Goal: Task Accomplishment & Management: Manage account settings

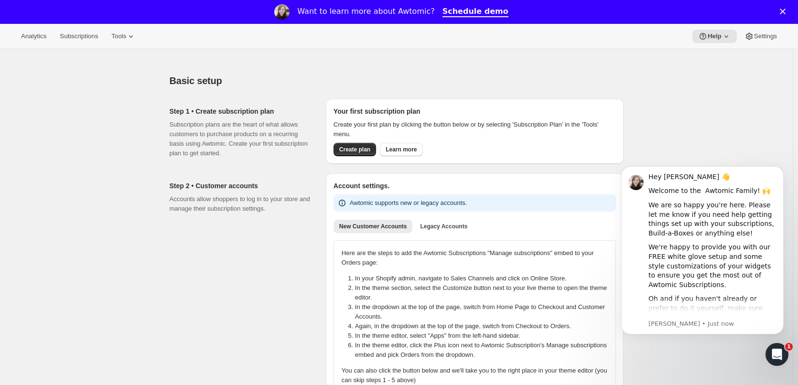
click at [782, 170] on icon "Dismiss notification" at bounding box center [780, 168] width 3 height 3
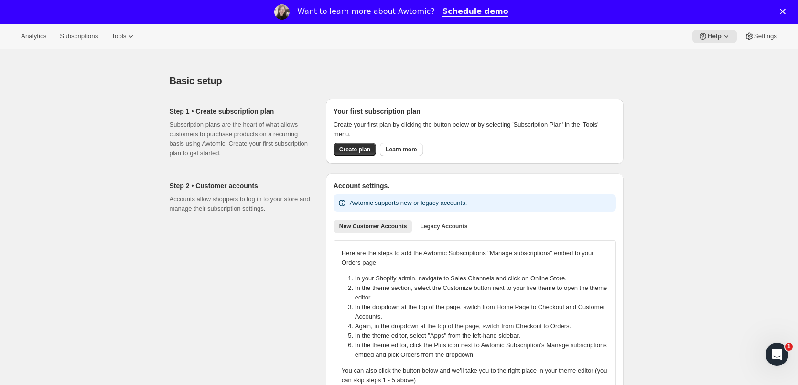
click at [122, 42] on button "Tools" at bounding box center [124, 36] width 36 height 13
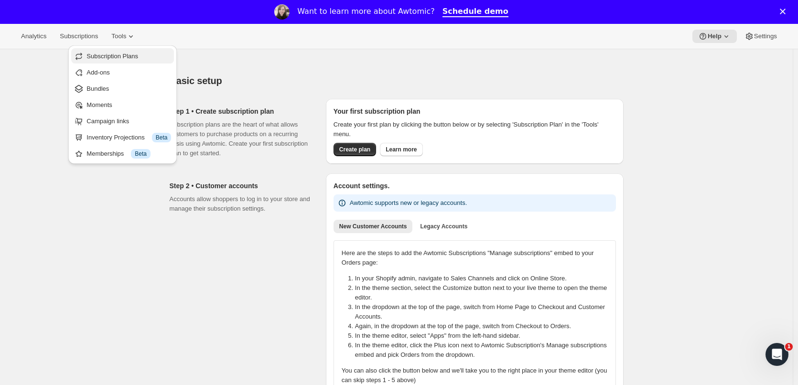
click at [131, 55] on span "Subscription Plans" at bounding box center [113, 56] width 52 height 7
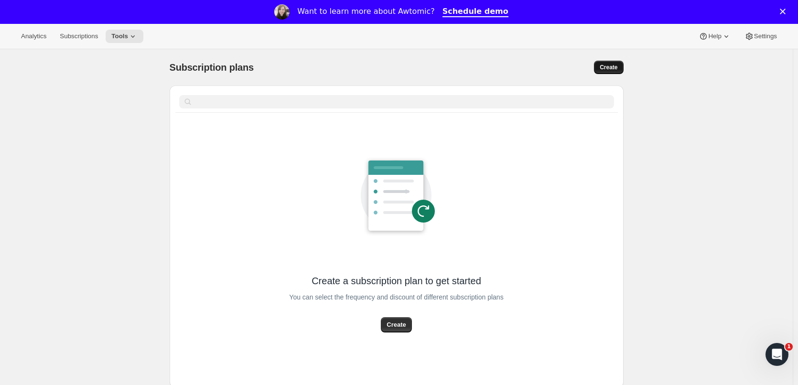
click at [609, 66] on span "Create" at bounding box center [609, 68] width 18 height 8
select select "WEEK"
select select "MONTH"
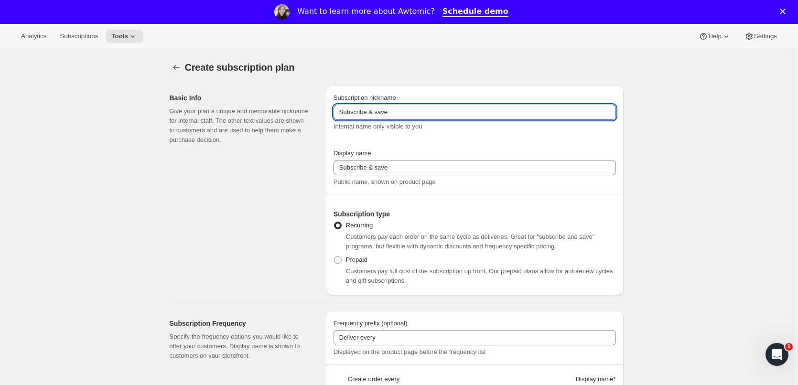
click at [370, 108] on input "Subscribe & save" at bounding box center [475, 112] width 283 height 15
click at [381, 115] on input "Subscribe & save" at bounding box center [475, 112] width 283 height 15
type input "Quarterly Schedule"
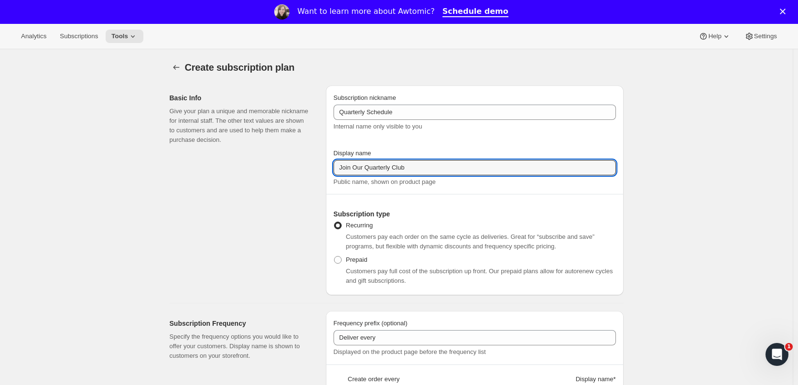
type input "Join Our Quarterly Club"
click at [407, 142] on div "Subscription nickname Quarterly Schedule Internal name only visible to you Disp…" at bounding box center [475, 140] width 283 height 94
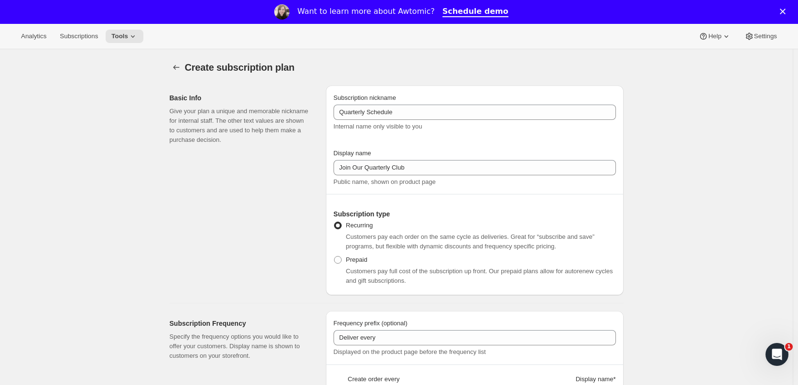
click at [450, 195] on div at bounding box center [475, 194] width 283 height 15
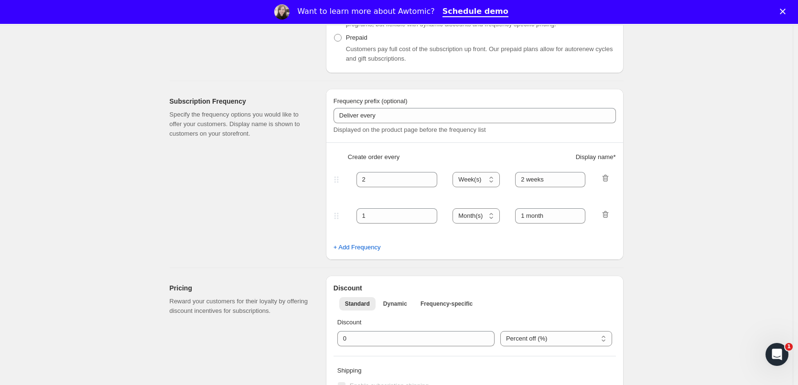
scroll to position [239, 0]
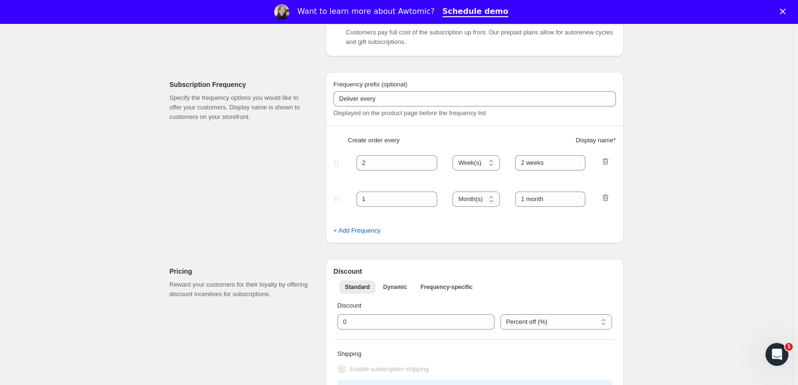
drag, startPoint x: 610, startPoint y: 198, endPoint x: 608, endPoint y: 164, distance: 34.0
click at [609, 198] on icon "button" at bounding box center [606, 198] width 10 height 10
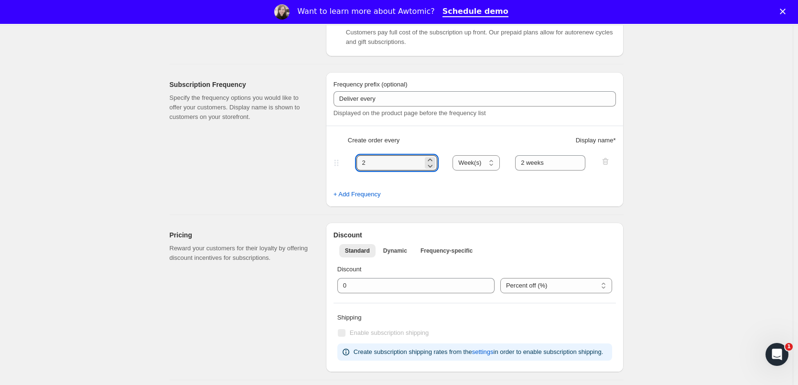
drag, startPoint x: 387, startPoint y: 164, endPoint x: 349, endPoint y: 164, distance: 37.8
click at [349, 164] on div "2 Day(s) Week(s) Month(s) Year(s) Week(s) 2 weeks" at bounding box center [471, 162] width 279 height 15
type input "3"
click at [481, 167] on select "Day(s) Week(s) Month(s) Year(s)" at bounding box center [476, 162] width 47 height 15
select select "MONTH"
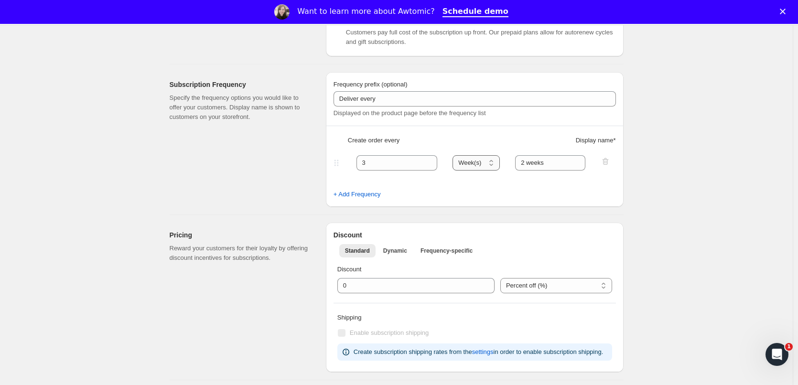
click at [456, 155] on select "Day(s) Week(s) Month(s) Year(s)" at bounding box center [476, 162] width 47 height 15
click at [554, 151] on div "Create order every Display name *" at bounding box center [475, 144] width 283 height 17
click at [536, 165] on input "2 weeks" at bounding box center [550, 162] width 70 height 15
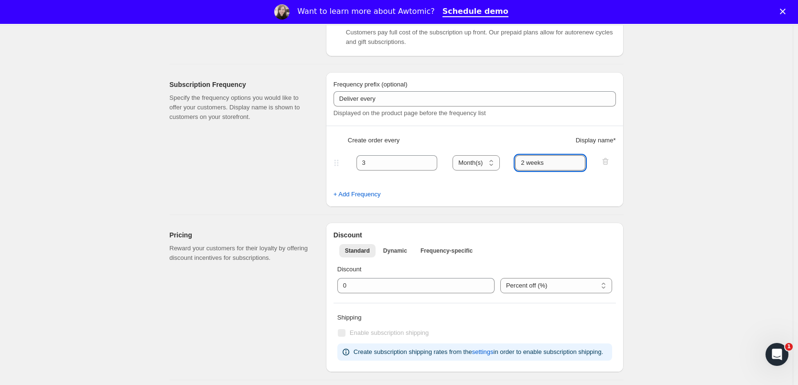
click at [536, 165] on input "2 weeks" at bounding box center [550, 162] width 70 height 15
type input "Quarterly"
click at [544, 178] on fieldset "3 Day(s) Week(s) Month(s) Year(s) Month(s) Quarterly" at bounding box center [475, 171] width 281 height 37
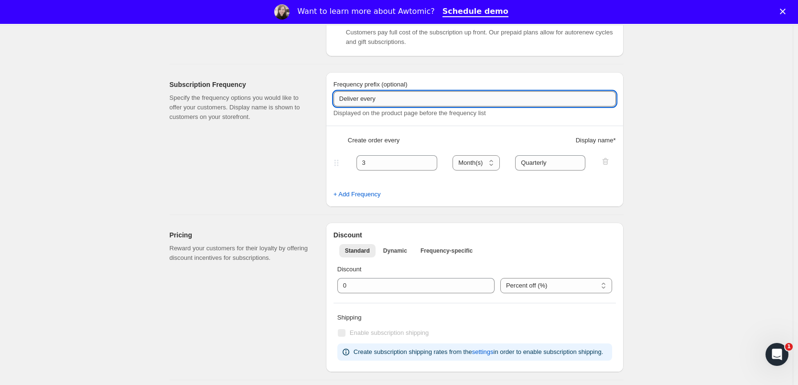
click at [385, 102] on input "Deliver every" at bounding box center [475, 98] width 283 height 15
type input "Delivers"
click at [295, 152] on div "Subscription Frequency Specify the frequency options you would like to offer yo…" at bounding box center [244, 139] width 149 height 135
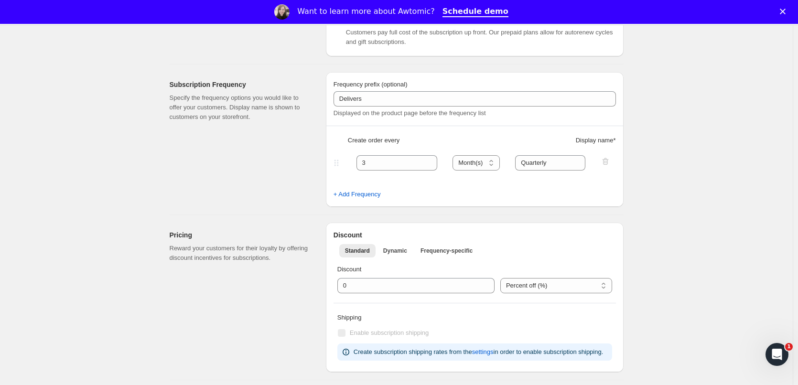
click at [309, 163] on div "Subscription Frequency Specify the frequency options you would like to offer yo…" at bounding box center [244, 139] width 149 height 135
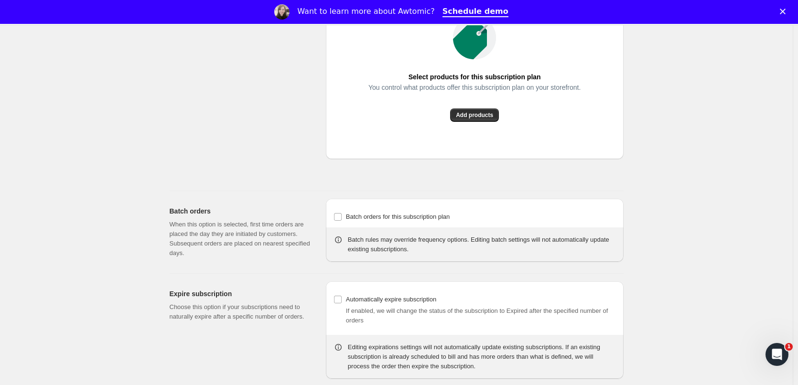
scroll to position [746, 0]
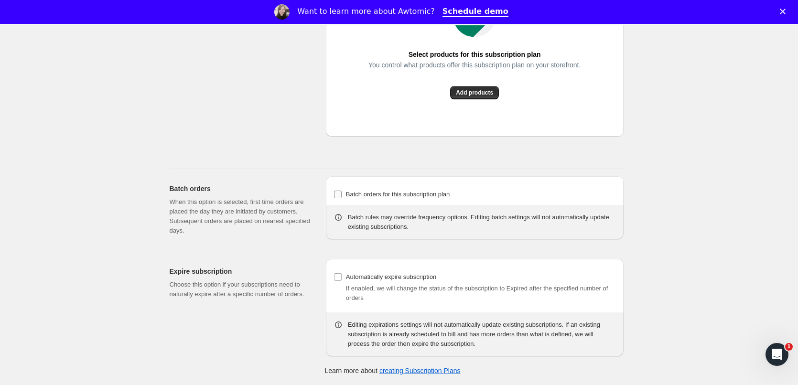
click at [342, 194] on input "Batch orders for this subscription plan" at bounding box center [338, 195] width 8 height 8
checkbox input "true"
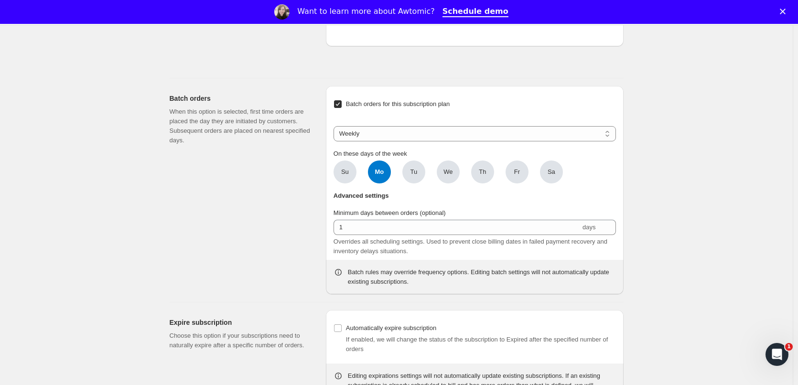
scroll to position [888, 0]
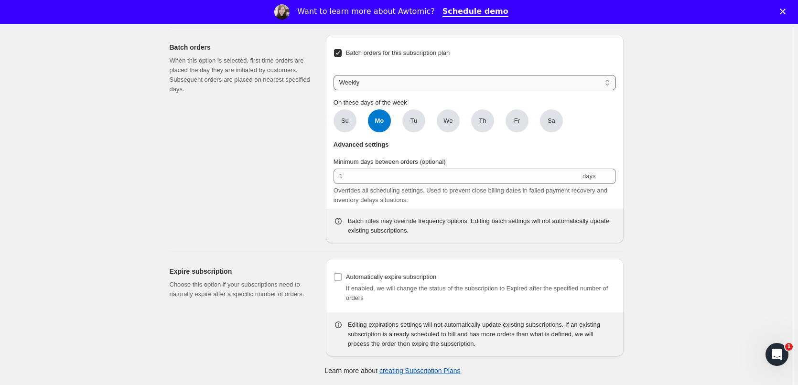
click at [382, 83] on select "Weekly Monthly Yearly" at bounding box center [475, 82] width 283 height 15
select select "YEARDAY"
click at [336, 75] on select "Weekly Monthly Yearly" at bounding box center [475, 82] width 283 height 15
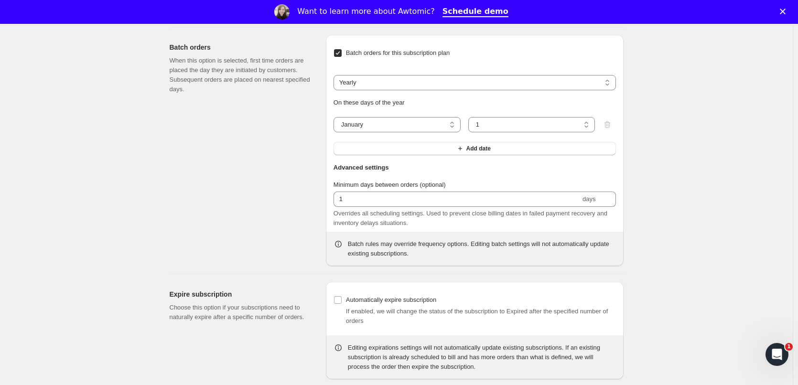
click at [302, 109] on div "Batch orders When this option is selected, first time orders are placed the day…" at bounding box center [244, 150] width 149 height 231
click at [474, 150] on span "Add date" at bounding box center [478, 149] width 24 height 8
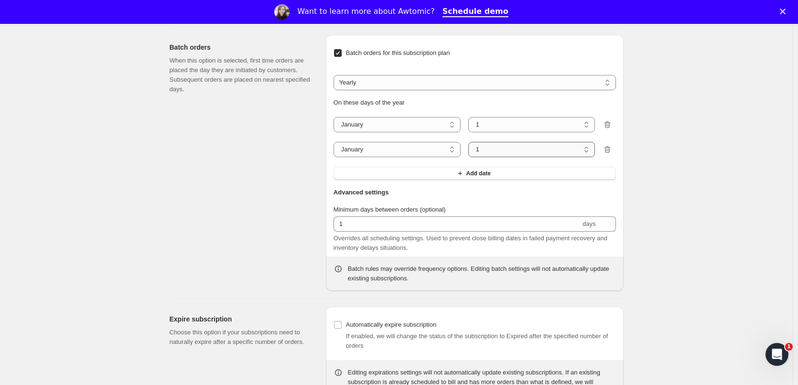
click at [474, 150] on select "1 2 3 4 5 6 7 8 9 10 11 12 13 14 15 16 17 18 19 20 21 22 23 24 25 26 27 28 29 3…" at bounding box center [532, 149] width 127 height 15
click at [472, 171] on span "Add date" at bounding box center [478, 174] width 24 height 8
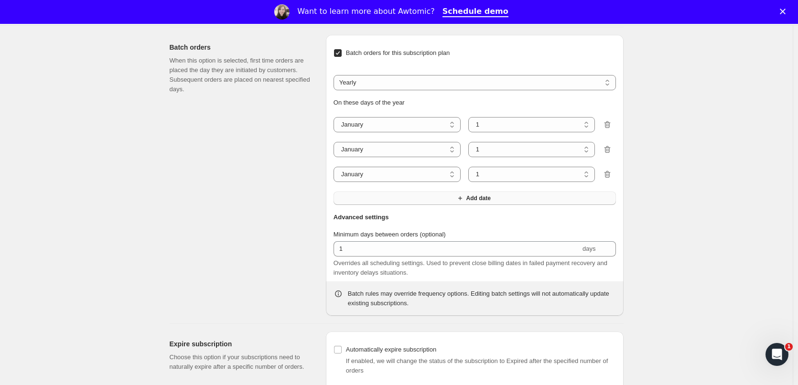
click at [472, 196] on span "Add date" at bounding box center [478, 199] width 24 height 8
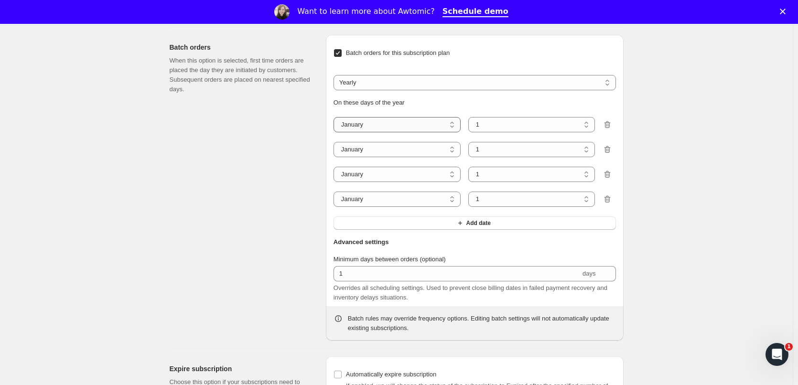
click at [424, 124] on select "January February March April May June July August September October November De…" at bounding box center [397, 124] width 127 height 15
select select "2"
click at [336, 117] on select "January February March April May June July August September October November De…" at bounding box center [397, 124] width 127 height 15
click at [527, 125] on select "1 2 3 4 5 6 7 8 9 10 11 12 13 14 15 16 17 18 19 20 21 22 23 24 25 26 27 28" at bounding box center [532, 124] width 127 height 15
select select "19"
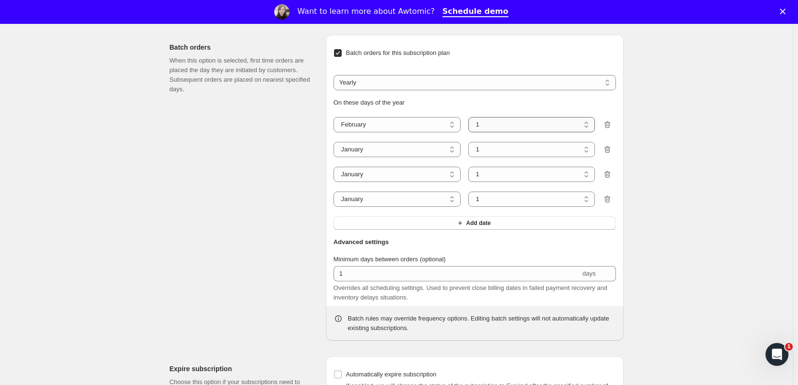
click at [470, 117] on select "1 2 3 4 5 6 7 8 9 10 11 12 13 14 15 16 17 18 19 20 21 22 23 24 25 26 27 28" at bounding box center [532, 124] width 127 height 15
click at [413, 147] on select "January February March April May June July August September October November De…" at bounding box center [397, 149] width 127 height 15
select select "3"
click at [336, 142] on select "January February March April May June July August September October November De…" at bounding box center [397, 149] width 127 height 15
drag, startPoint x: 502, startPoint y: 152, endPoint x: 502, endPoint y: 162, distance: 10.0
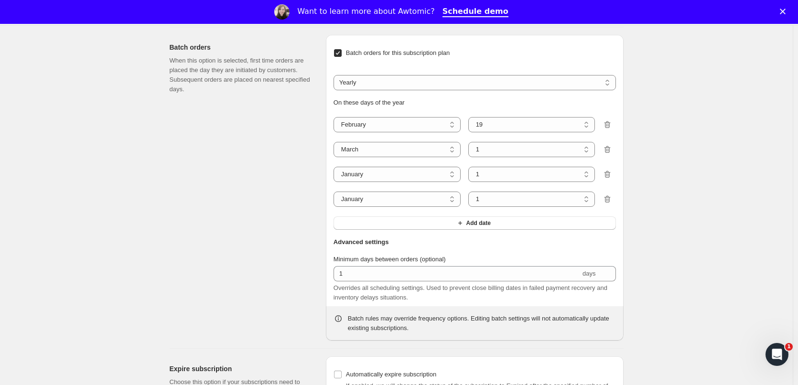
click at [502, 152] on select "1 2 3 4 5 6 7 8 9 10 11 12 13 14 15 16 17 18 19 20 21 22 23 24 25 26 27 28 29 3…" at bounding box center [532, 149] width 127 height 15
select select "23"
click at [470, 142] on select "1 2 3 4 5 6 7 8 9 10 11 12 13 14 15 16 17 18 19 20 21 22 23 24 25 26 27 28 29 3…" at bounding box center [532, 149] width 127 height 15
drag, startPoint x: 382, startPoint y: 174, endPoint x: 376, endPoint y: 161, distance: 14.1
click at [382, 174] on select "January February March April May June July August September October November De…" at bounding box center [397, 174] width 127 height 15
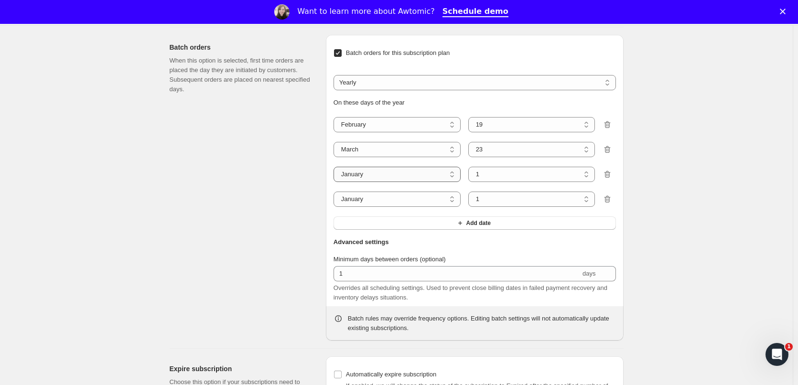
select select "8"
click at [336, 167] on select "January February March April May June July August September October November De…" at bounding box center [397, 174] width 127 height 15
click at [490, 170] on select "1 2 3 4 5 6 7 8 9 10 11 12 13 14 15 16 17 18 19 20 21 22 23 24 25 26 27 28 29 3…" at bounding box center [532, 174] width 127 height 15
select select "27"
click at [470, 167] on select "1 2 3 4 5 6 7 8 9 10 11 12 13 14 15 16 17 18 19 20 21 22 23 24 25 26 27 28 29 3…" at bounding box center [532, 174] width 127 height 15
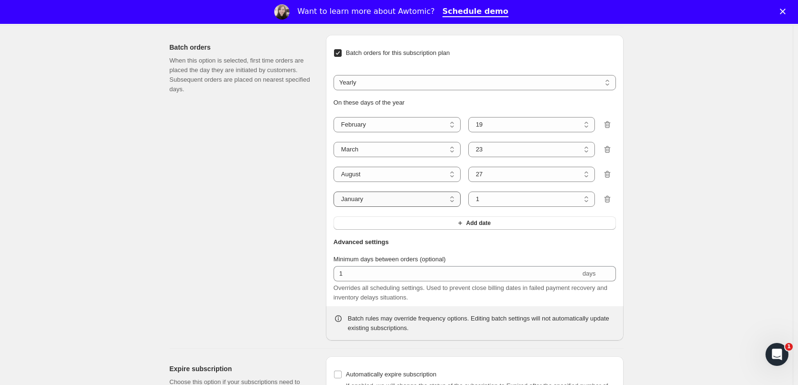
click at [391, 199] on select "January February March April May June July August September October November De…" at bounding box center [397, 199] width 127 height 15
select select "10"
click at [336, 192] on select "January February March April May June July August September October November De…" at bounding box center [397, 199] width 127 height 15
click at [512, 201] on select "1 2 3 4 5 6 7 8 9 10 11 12 13 14 15 16 17 18 19 20 21 22 23 24 25 26 27 28 29 3…" at bounding box center [532, 199] width 127 height 15
select select "29"
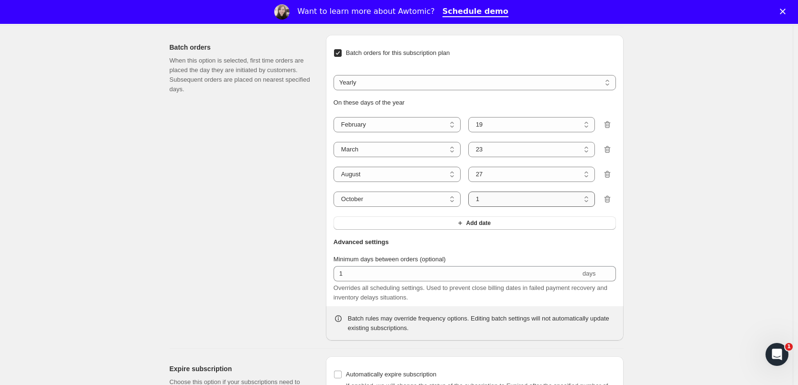
click at [470, 192] on select "1 2 3 4 5 6 7 8 9 10 11 12 13 14 15 16 17 18 19 20 21 22 23 24 25 26 27 28 29 3…" at bounding box center [532, 199] width 127 height 15
click at [460, 104] on p "On these days of the year" at bounding box center [475, 103] width 283 height 10
click at [376, 146] on select "January February March April May June July August September October November De…" at bounding box center [397, 149] width 127 height 15
select select "4"
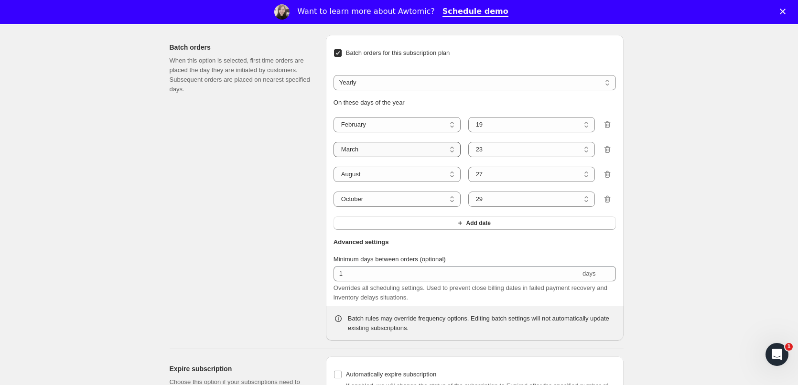
click at [336, 142] on select "January February March April May June July August September October November De…" at bounding box center [397, 149] width 127 height 15
click at [238, 153] on div "Batch orders When this option is selected, first time orders are placed the day…" at bounding box center [244, 188] width 149 height 306
click at [305, 184] on div "Batch orders When this option is selected, first time orders are placed the day…" at bounding box center [244, 188] width 149 height 306
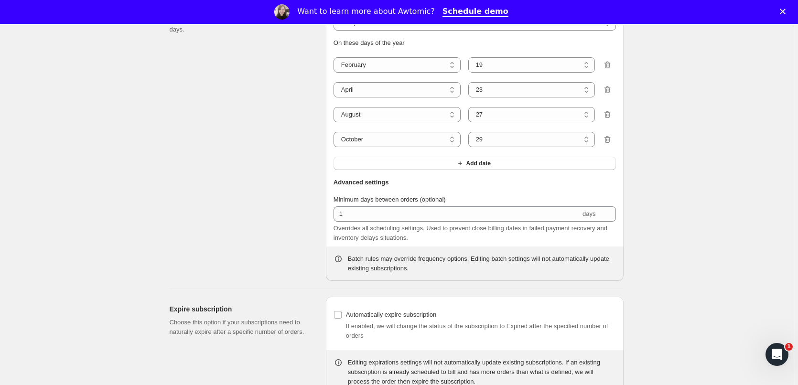
scroll to position [985, 0]
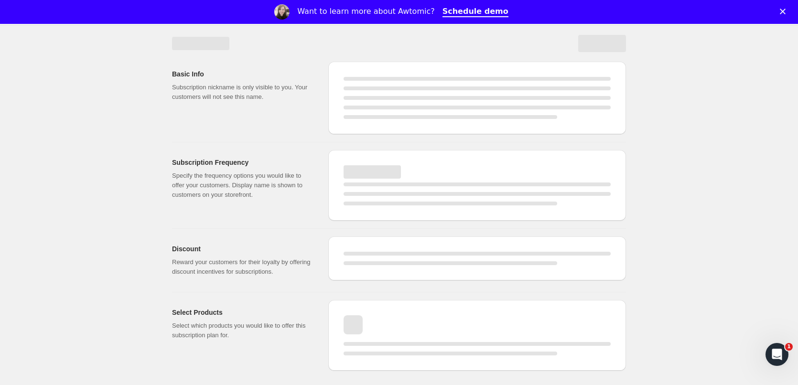
select select "WEEK"
select select "MONTH"
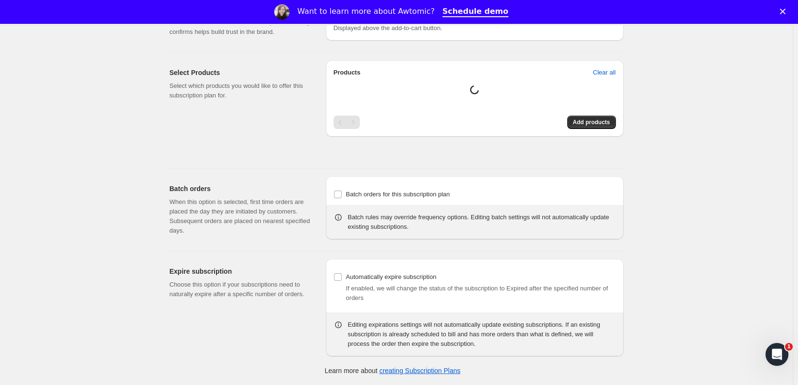
click at [786, 12] on polygon "Close" at bounding box center [783, 12] width 6 height 6
select select "YEARDAY"
select select "2"
select select "19"
select select "4"
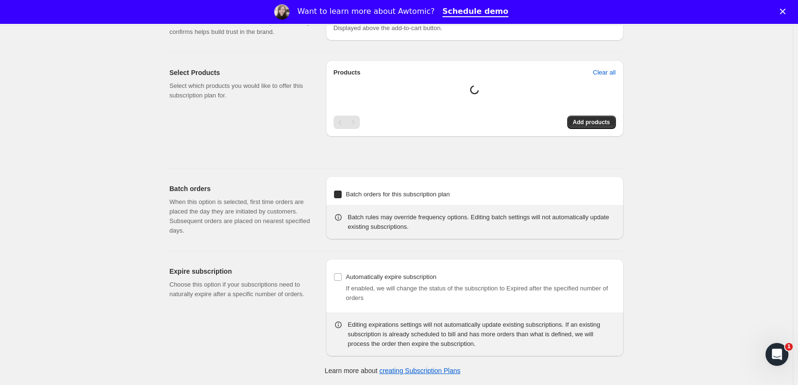
select select "23"
select select "8"
select select "27"
select select "10"
select select "29"
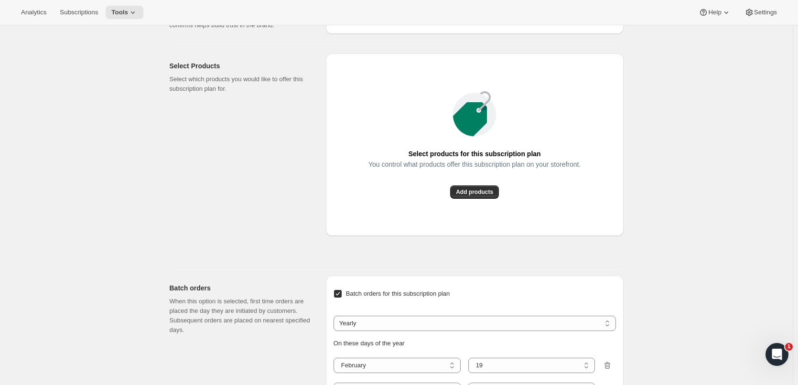
type input "Quarterly Schedule"
type input "Join Our Quarterly Club"
type input "Delivers"
type input "3"
select select "MONTH"
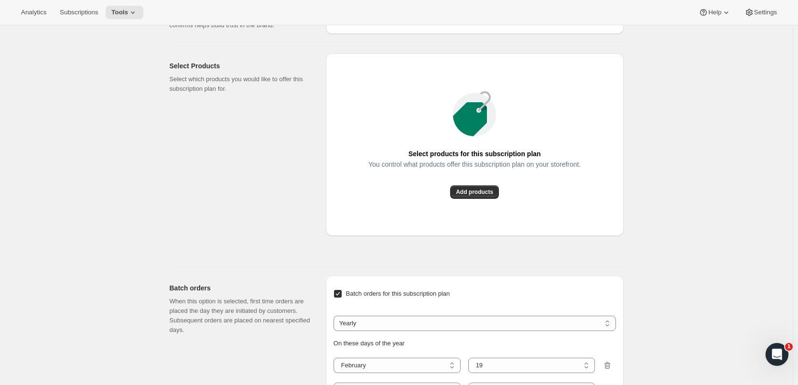
type input "Quarterly"
checkbox input "true"
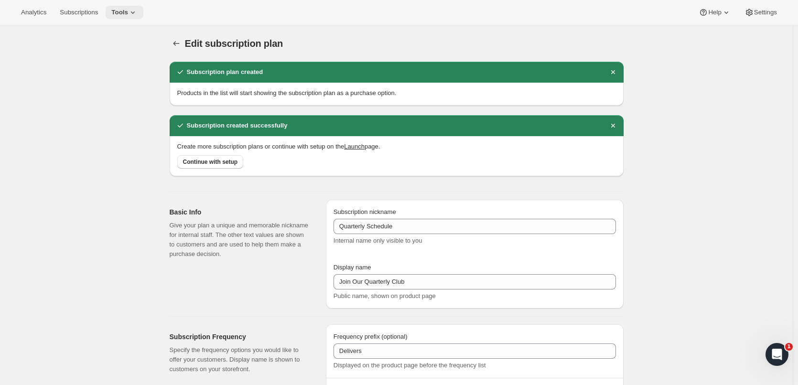
click at [121, 11] on span "Tools" at bounding box center [119, 13] width 17 height 8
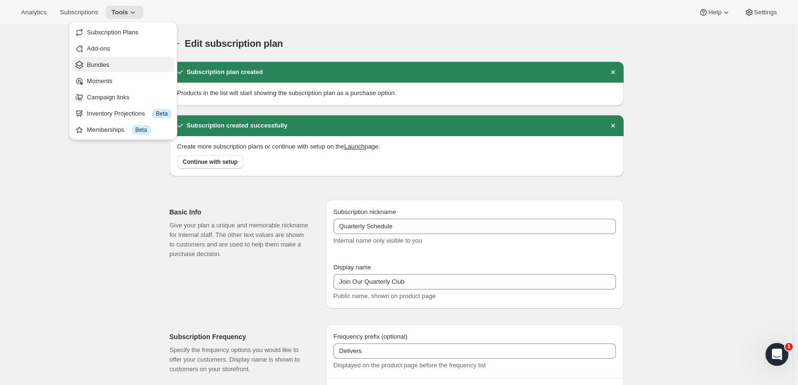
click at [112, 63] on span "Bundles" at bounding box center [129, 65] width 85 height 10
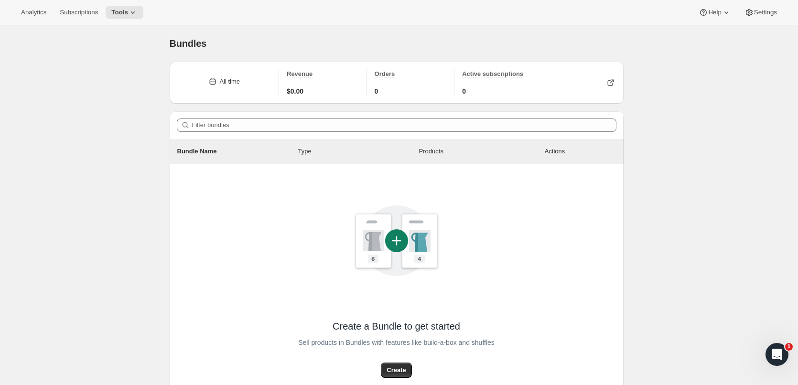
click at [118, 2] on div "Analytics Subscriptions Tools Help Settings" at bounding box center [399, 12] width 798 height 25
click at [120, 7] on button "Tools" at bounding box center [125, 12] width 38 height 13
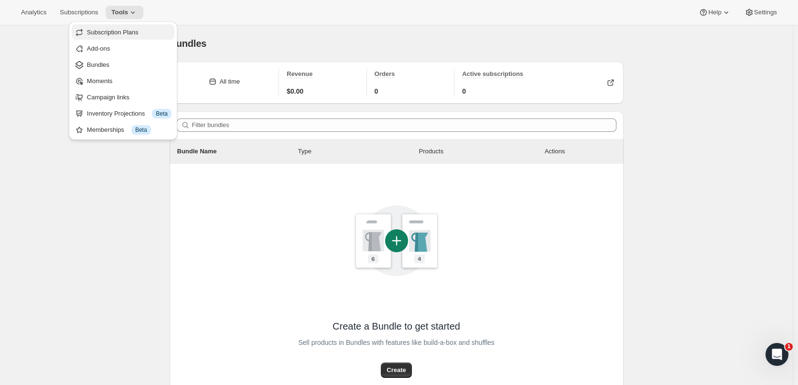
click at [121, 30] on span "Subscription Plans" at bounding box center [113, 32] width 52 height 7
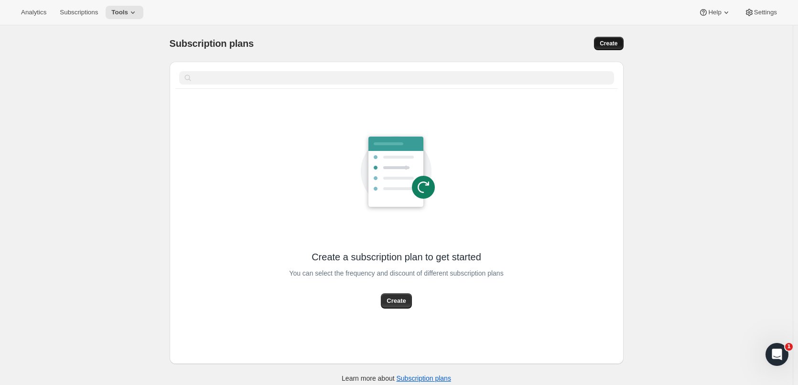
click at [609, 43] on span "Create" at bounding box center [609, 44] width 18 height 8
select select "WEEK"
select select "MONTH"
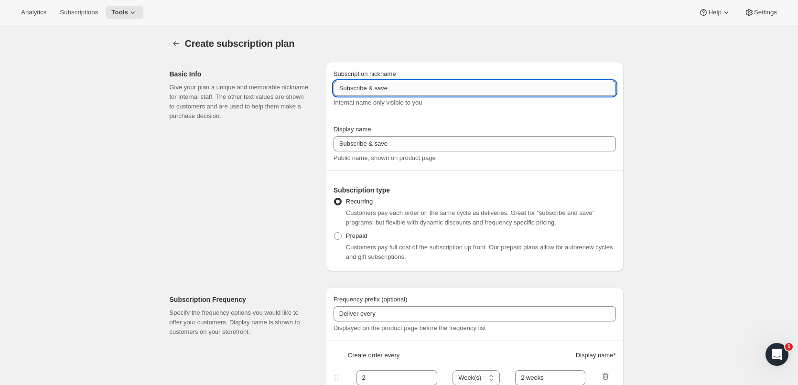
click at [356, 85] on input "Subscribe & save" at bounding box center [475, 88] width 283 height 15
click at [360, 84] on input "Subscribe & save" at bounding box center [475, 88] width 283 height 15
click at [361, 84] on input "Subscribe & save" at bounding box center [475, 88] width 283 height 15
type input "Bi-Annual Club"
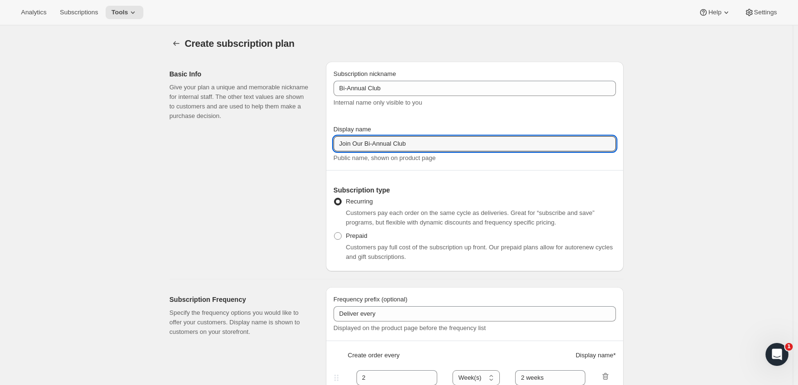
type input "Join Our Bi-Annual Club"
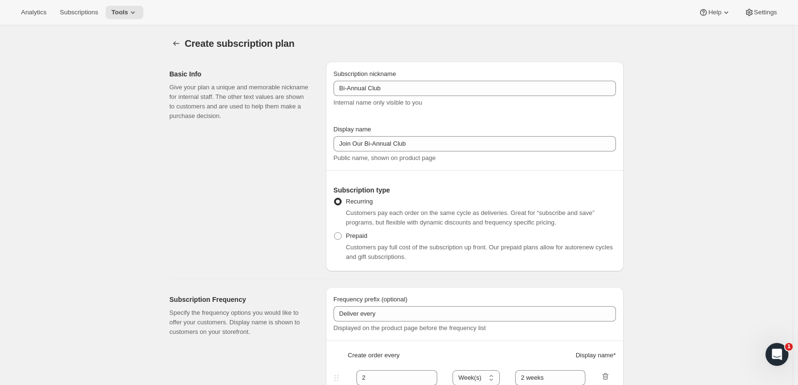
click at [297, 181] on div "Basic Info Give your plan a unique and memorable nickname for internal staff. T…" at bounding box center [244, 167] width 149 height 210
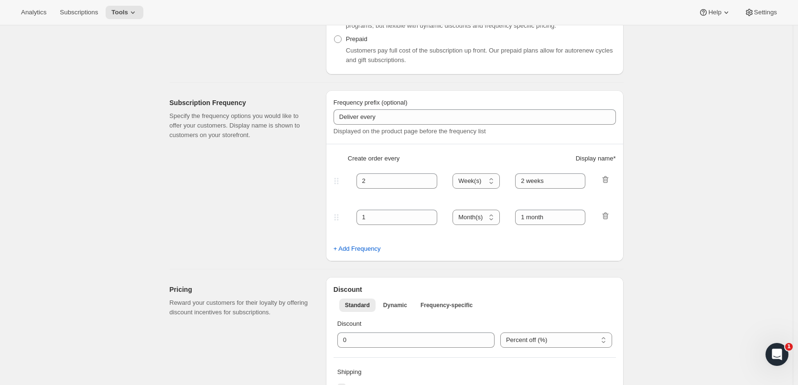
scroll to position [239, 0]
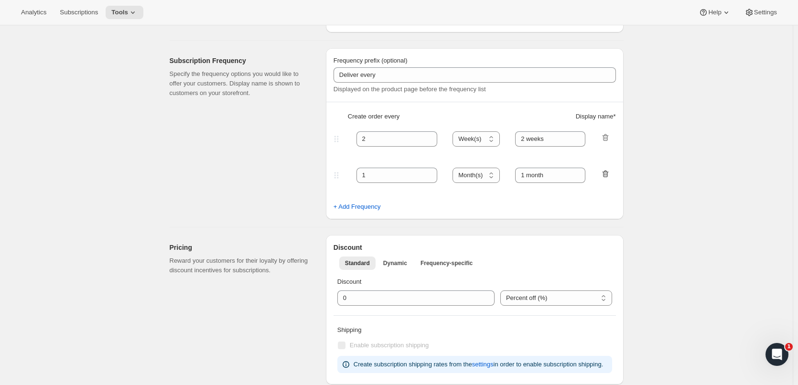
click at [609, 176] on icon "button" at bounding box center [606, 174] width 10 height 10
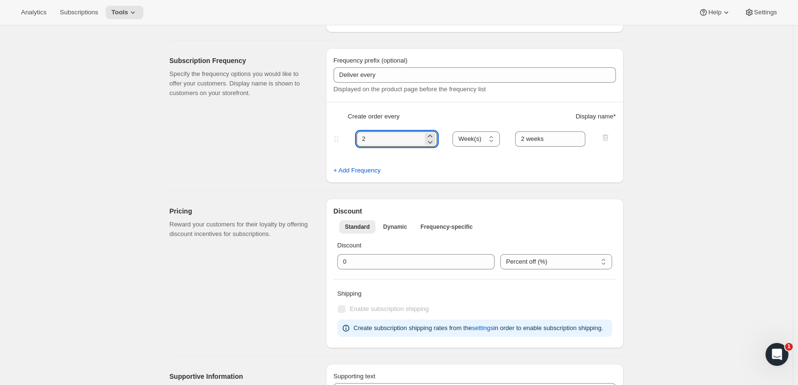
drag, startPoint x: 388, startPoint y: 137, endPoint x: 282, endPoint y: 135, distance: 106.2
click at [282, 135] on div "Subscription Frequency Specify the frequency options you would like to offer yo…" at bounding box center [393, 112] width 462 height 142
type input "6"
click at [476, 142] on select "Day(s) Week(s) Month(s) Year(s)" at bounding box center [476, 138] width 47 height 15
select select "MONTH"
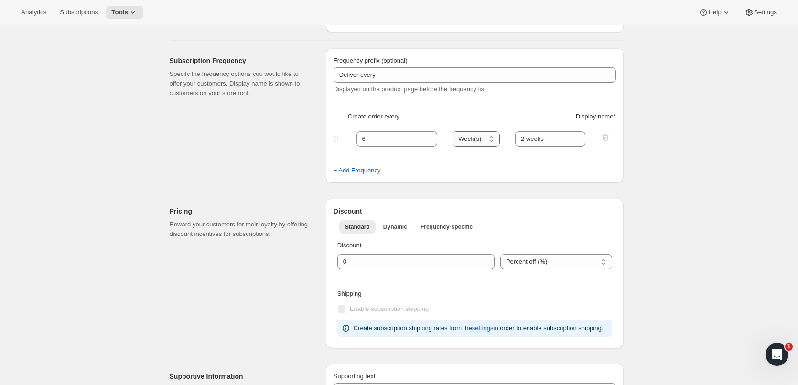
click at [456, 131] on select "Day(s) Week(s) Month(s) Year(s)" at bounding box center [476, 138] width 47 height 15
click at [554, 170] on div "+ Add Frequency" at bounding box center [475, 171] width 283 height 10
drag, startPoint x: 557, startPoint y: 140, endPoint x: 465, endPoint y: 132, distance: 92.6
click at [465, 132] on div "6 Day(s) Week(s) Month(s) Year(s) Month(s) 2 weeks" at bounding box center [471, 138] width 279 height 15
type input "B"
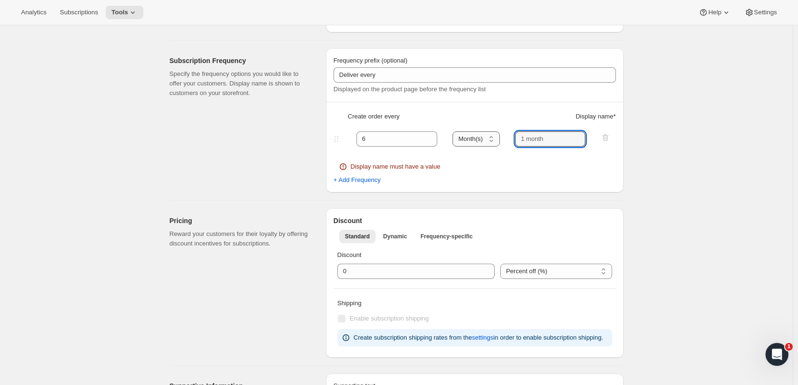
type input "t"
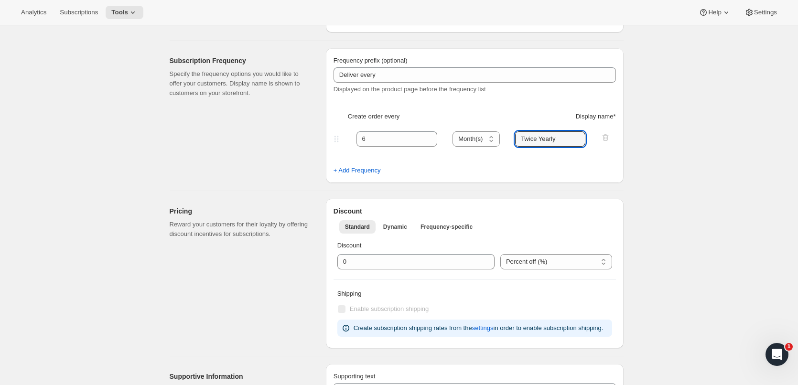
type input "Twice Yearly"
click at [427, 84] on div "Frequency prefix (optional) Deliver every Displayed on the product page before …" at bounding box center [475, 75] width 283 height 38
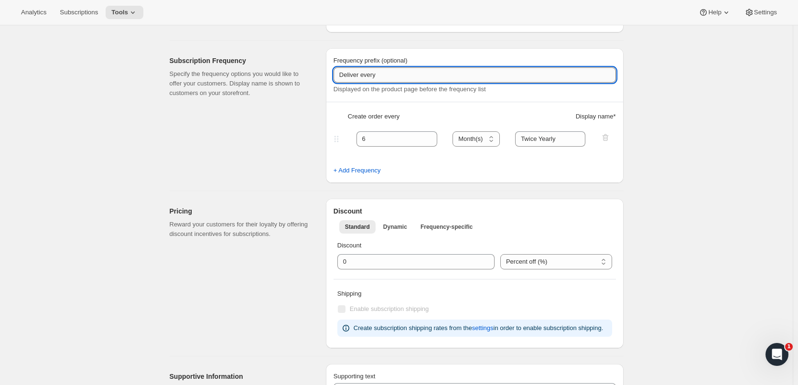
click at [427, 81] on input "Deliver every" at bounding box center [475, 74] width 283 height 15
type input "Delivers"
click at [321, 159] on div "Subscription Frequency Specify the frequency options you would like to offer yo…" at bounding box center [393, 112] width 462 height 142
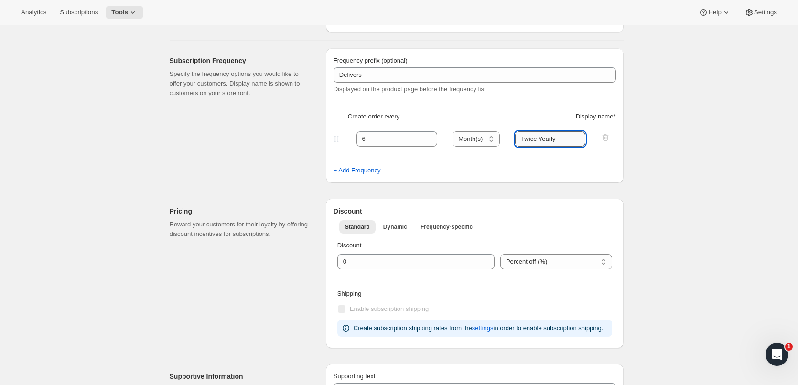
click at [571, 138] on input "Twice Yearly" at bounding box center [550, 138] width 70 height 15
type input "Twice Yearly (May and November)"
click at [653, 116] on div "Create subscription plan. This page is ready Create subscription plan Basic Inf…" at bounding box center [396, 327] width 793 height 1082
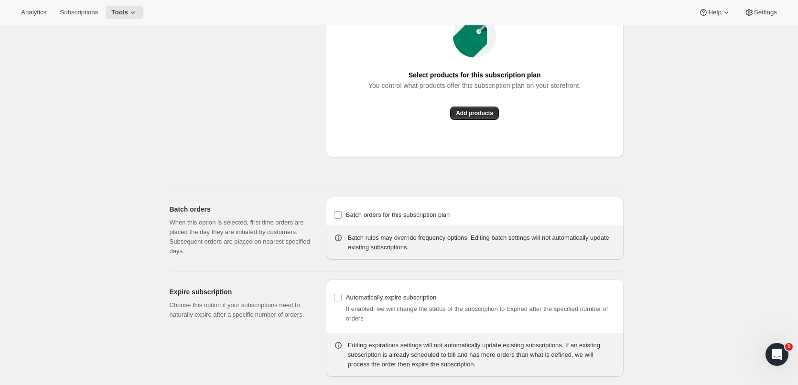
scroll to position [717, 0]
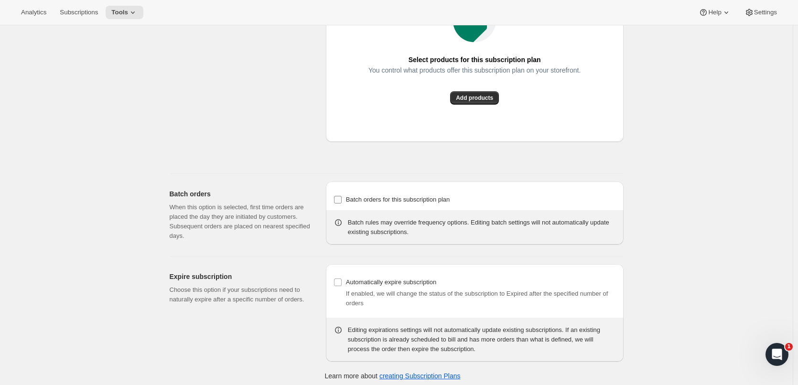
click at [339, 197] on input "Batch orders for this subscription plan" at bounding box center [338, 200] width 8 height 8
checkbox input "true"
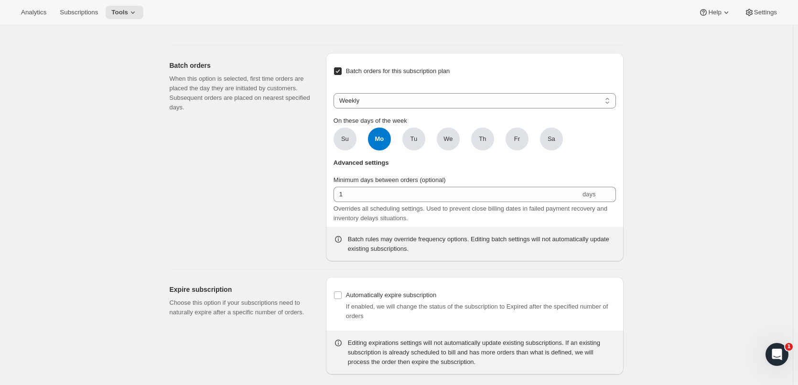
scroll to position [864, 0]
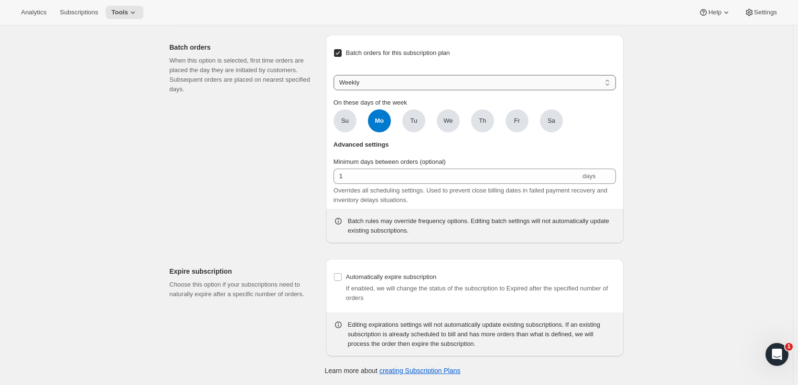
click at [383, 85] on select "Weekly Monthly Yearly" at bounding box center [475, 82] width 283 height 15
select select "YEARDAY"
click at [336, 75] on select "Weekly Monthly Yearly" at bounding box center [475, 82] width 283 height 15
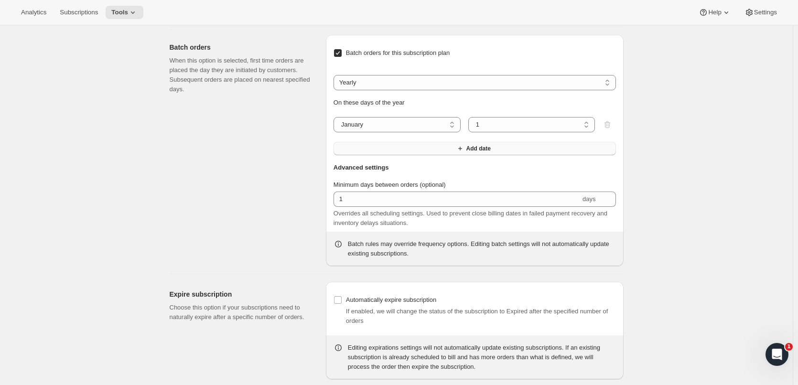
click at [579, 144] on button "Add date" at bounding box center [475, 148] width 283 height 13
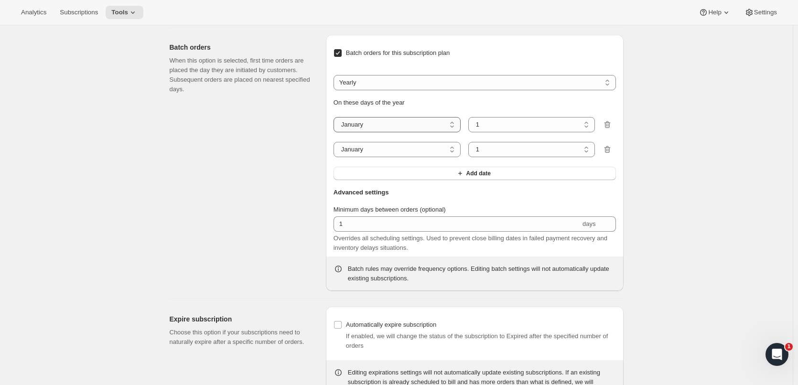
click at [417, 126] on select "January February March April May June July August September October November De…" at bounding box center [397, 124] width 127 height 15
select select "5"
click at [336, 117] on select "January February March April May June July August September October November De…" at bounding box center [397, 124] width 127 height 15
click at [379, 152] on select "January February March April May June July August September October November De…" at bounding box center [397, 149] width 127 height 15
select select "11"
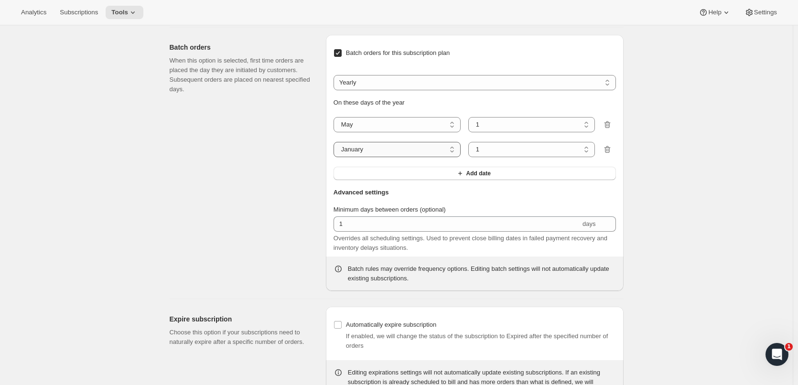
click at [336, 142] on select "January February March April May June July August September October November De…" at bounding box center [397, 149] width 127 height 15
click at [512, 123] on select "1 2 3 4 5 6 7 8 9 10 11 12 13 14 15 16 17 18 19 20 21 22 23 24 25 26 27 28 29 3…" at bounding box center [532, 124] width 127 height 15
click at [415, 121] on select "January February March April May June July August September October November De…" at bounding box center [397, 124] width 127 height 15
select select "4"
click at [336, 117] on select "January February March April May June July August September October November De…" at bounding box center [397, 124] width 127 height 15
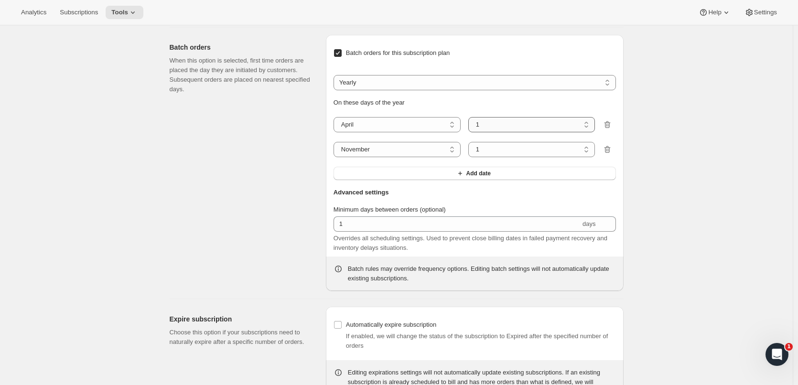
click at [512, 121] on select "1 2 3 4 5 6 7 8 9 10 11 12 13 14 15 16 17 18 19 20 21 22 23 24 25 26 27 28 29 30" at bounding box center [532, 124] width 127 height 15
select select "23"
click at [470, 117] on select "1 2 3 4 5 6 7 8 9 10 11 12 13 14 15 16 17 18 19 20 21 22 23 24 25 26 27 28 29 30" at bounding box center [532, 124] width 127 height 15
click at [415, 145] on select "January February March April May June July August September October November De…" at bounding box center [397, 149] width 127 height 15
select select "10"
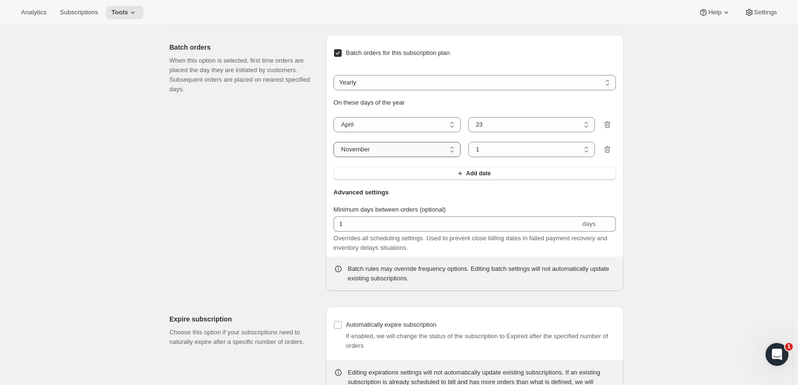
click at [336, 142] on select "January February March April May June July August September October November De…" at bounding box center [397, 149] width 127 height 15
click at [519, 151] on select "1 2 3 4 5 6 7 8 9 10 11 12 13 14 15 16 17 18 19 20 21 22 23 24 25 26 27 28 29 3…" at bounding box center [532, 149] width 127 height 15
select select "29"
click at [470, 142] on select "1 2 3 4 5 6 7 8 9 10 11 12 13 14 15 16 17 18 19 20 21 22 23 24 25 26 27 28 29 3…" at bounding box center [532, 149] width 127 height 15
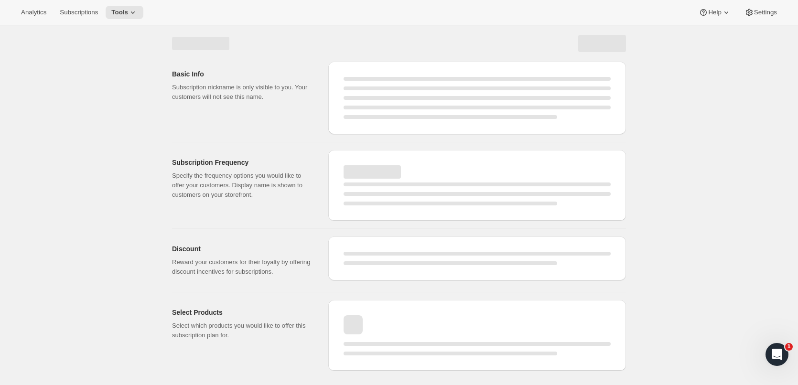
scroll to position [0, 0]
select select "WEEK"
select select "MONTH"
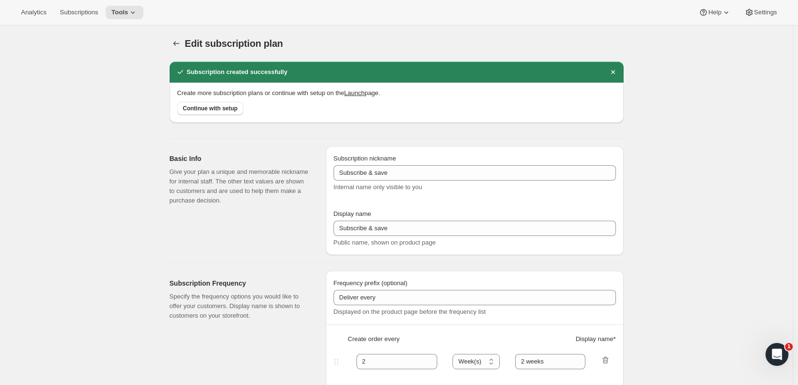
type input "Bi-Annual Club"
type input "Join Our Bi-Annual Club"
type input "Delivers"
type input "6"
select select "MONTH"
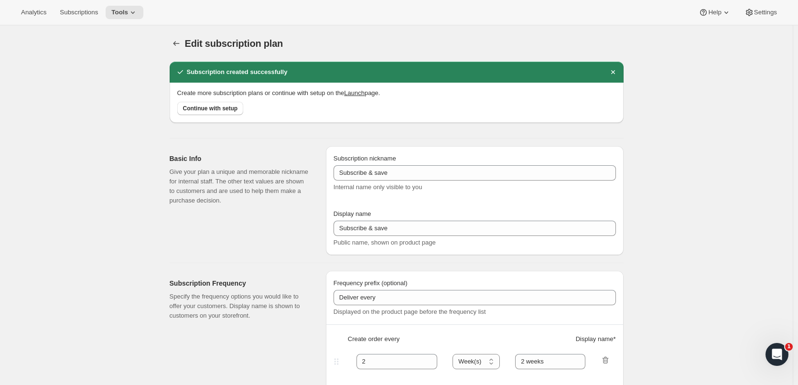
type input "Twice Yearly (May and November)"
checkbox input "true"
select select "YEARDAY"
select select "4"
select select "23"
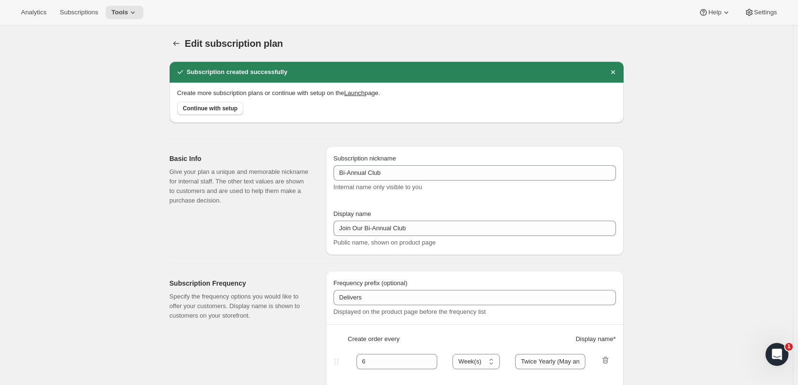
select select "10"
select select "29"
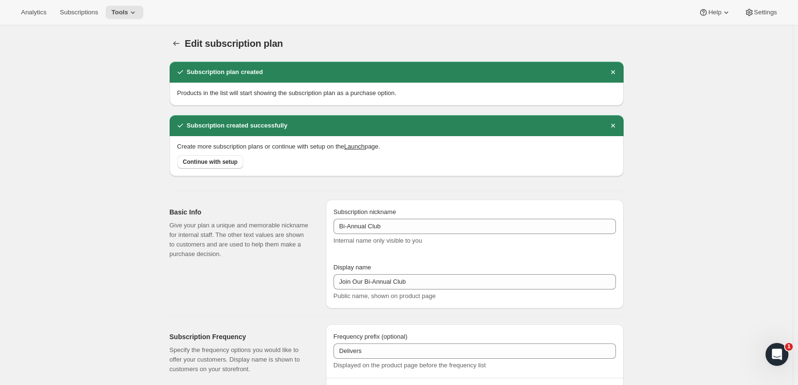
click at [136, 20] on div "Analytics Subscriptions Tools Help Settings" at bounding box center [399, 12] width 798 height 25
click at [125, 10] on span "Tools" at bounding box center [119, 13] width 17 height 8
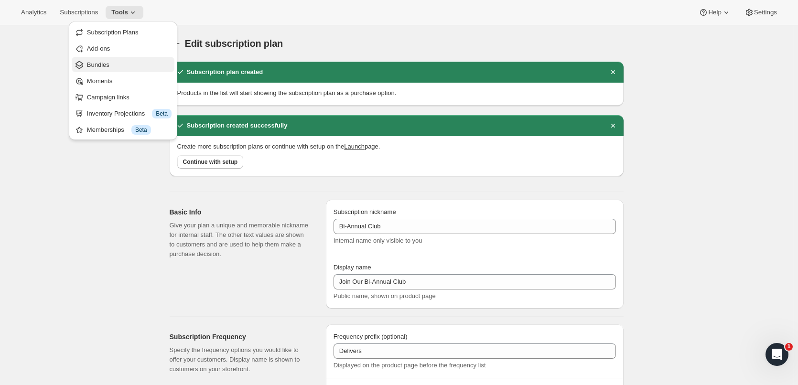
click at [123, 65] on span "Bundles" at bounding box center [129, 65] width 85 height 10
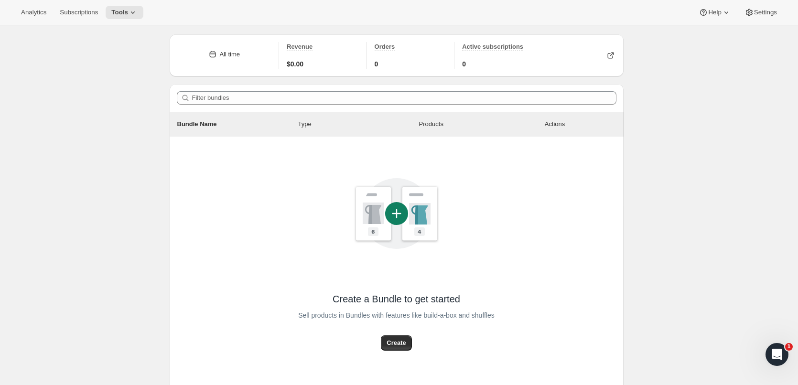
scroll to position [85, 0]
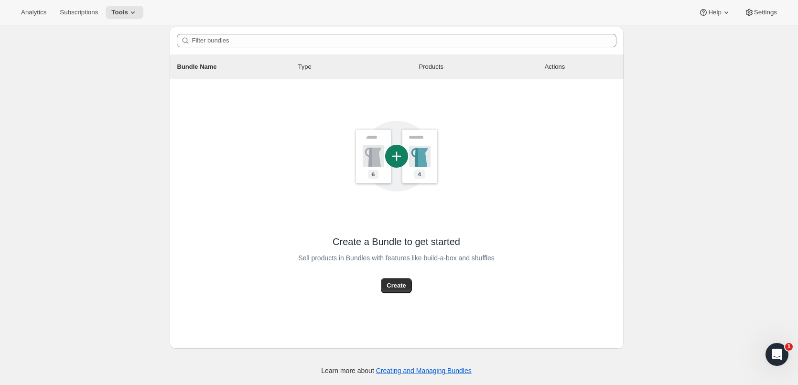
click at [398, 277] on div "Sell products in Bundles with features like build-a-box and shuffles" at bounding box center [396, 264] width 197 height 30
click at [404, 288] on span "Create" at bounding box center [396, 286] width 19 height 10
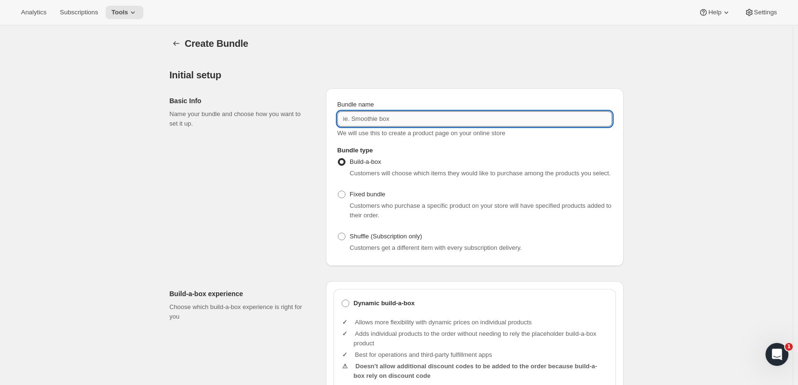
click at [381, 121] on input "Bundle name" at bounding box center [475, 118] width 275 height 15
click at [431, 120] on input "Bundle name" at bounding box center [475, 118] width 275 height 15
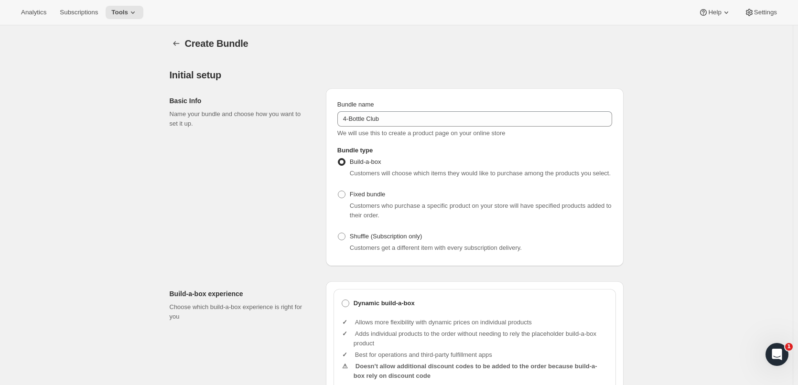
click at [311, 117] on p "Name your bundle and choose how you want to set it up." at bounding box center [240, 118] width 141 height 19
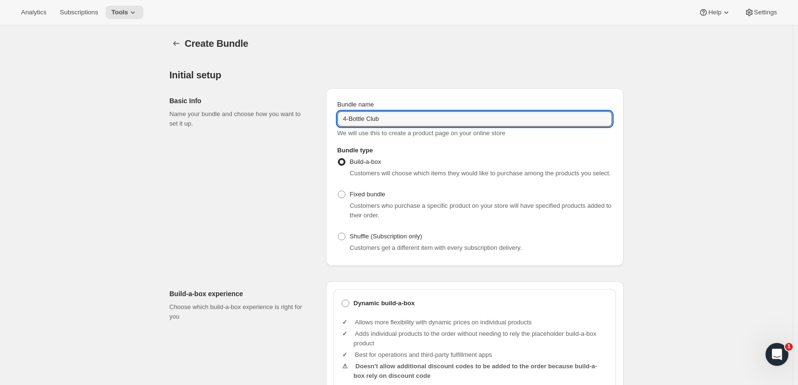
drag, startPoint x: 400, startPoint y: 118, endPoint x: 321, endPoint y: 116, distance: 78.4
click at [321, 116] on div "Basic Info Name your bundle and choose how you want to set it up. Bundle name 4…" at bounding box center [397, 174] width 454 height 186
click at [391, 117] on input "4-Bottle Club" at bounding box center [475, 118] width 275 height 15
click at [349, 116] on input "4-Bottle Club" at bounding box center [475, 118] width 275 height 15
click at [345, 117] on input "4-Bottle Club" at bounding box center [475, 118] width 275 height 15
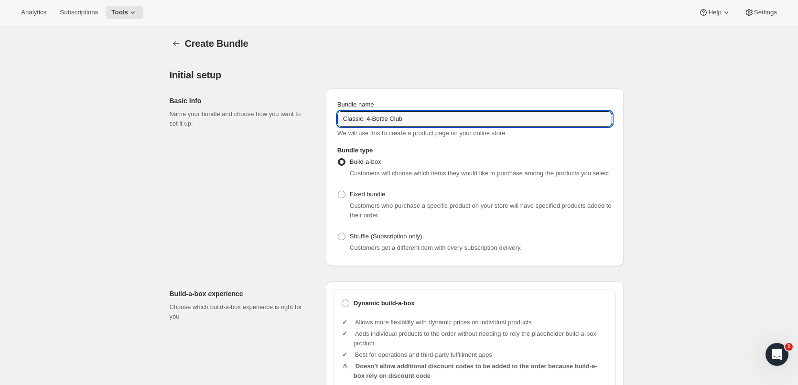
type input "Classic: 4-Bottle Club"
click at [247, 155] on div "Basic Info Name your bundle and choose how you want to set it up." at bounding box center [244, 177] width 149 height 178
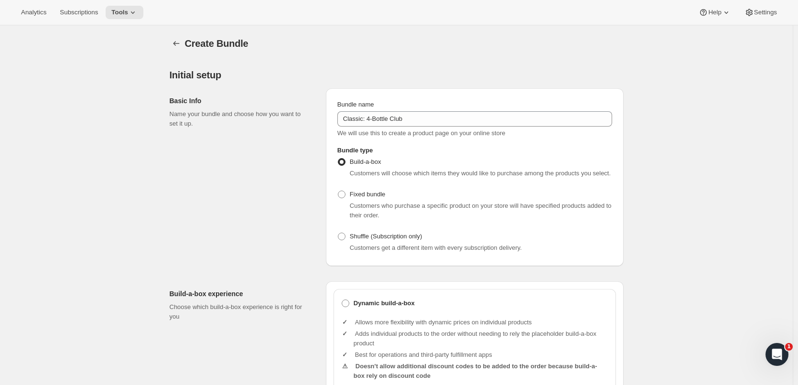
click at [330, 128] on div "Bundle name Classic: 4-Bottle Club We will use this to create a product page on…" at bounding box center [475, 177] width 298 height 178
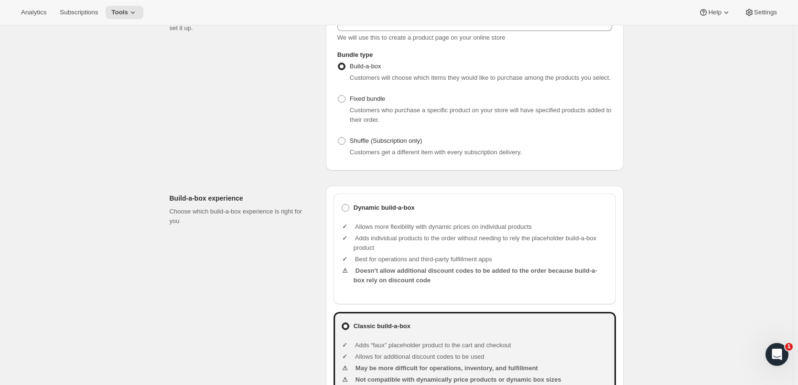
scroll to position [143, 0]
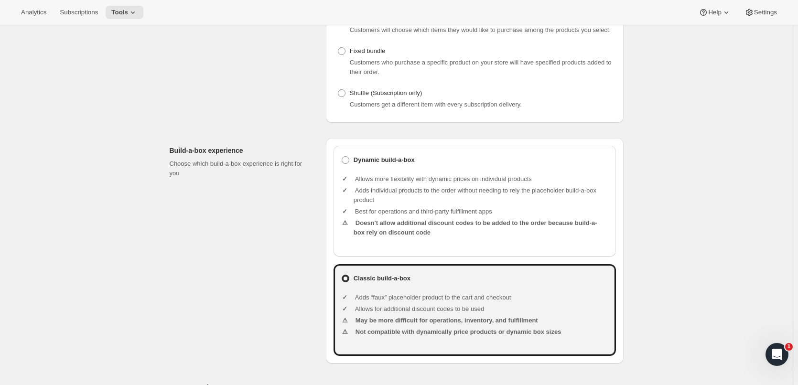
click at [415, 238] on ul "Allows more flexibility with dynamic prices on individual products Adds individ…" at bounding box center [481, 207] width 255 height 80
click at [345, 160] on span at bounding box center [346, 160] width 8 height 8
click at [342, 157] on input "Dynamic build-a-box" at bounding box center [342, 156] width 0 height 0
radio input "true"
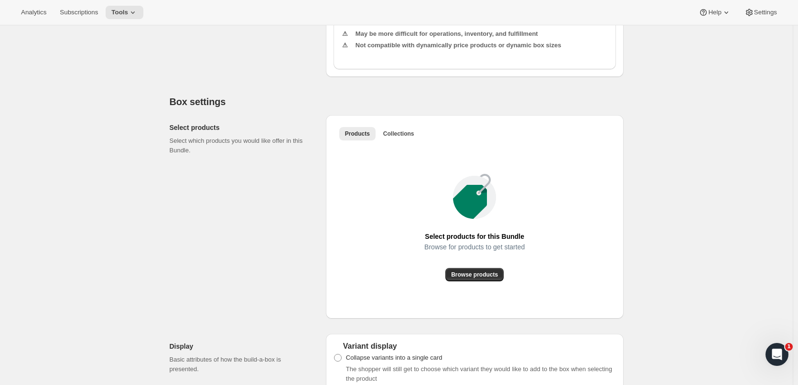
scroll to position [478, 0]
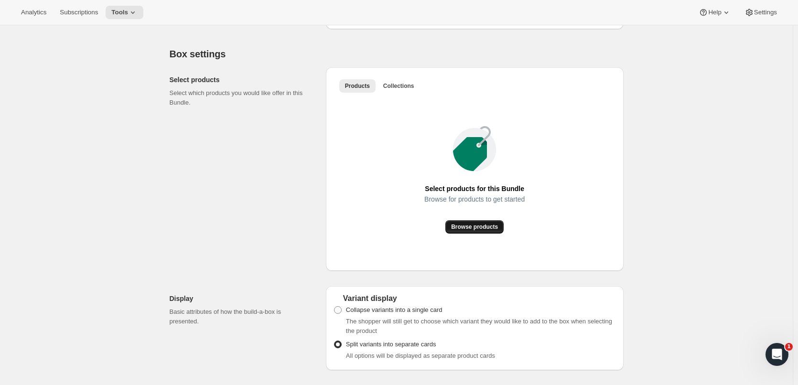
click at [476, 228] on span "Browse products" at bounding box center [474, 227] width 47 height 8
click at [460, 230] on span "Browse products" at bounding box center [474, 227] width 47 height 8
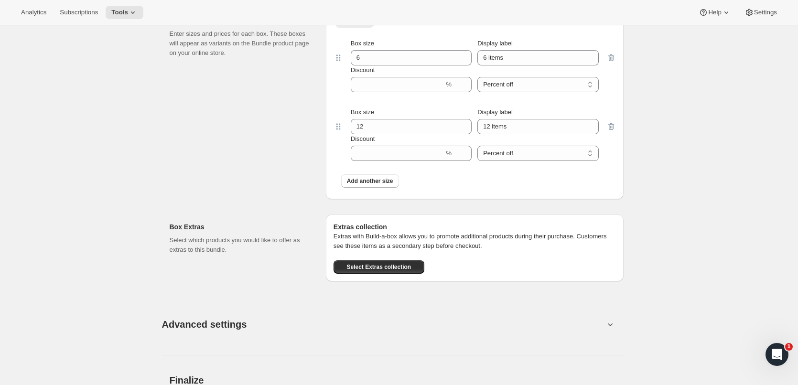
scroll to position [669, 0]
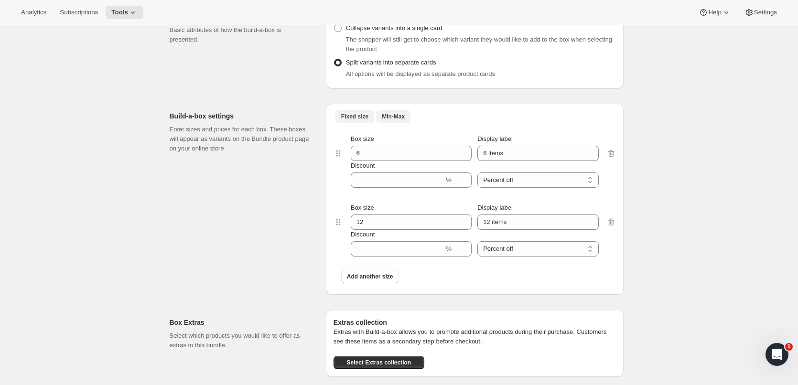
click at [394, 117] on span "Min-Max" at bounding box center [393, 117] width 23 height 8
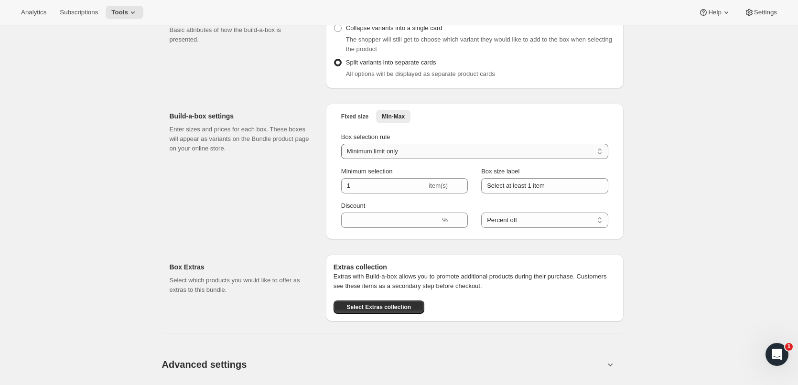
click at [417, 152] on select "Minimum limit only Maximum limit only Minimum and Maximum limits" at bounding box center [474, 151] width 267 height 15
click at [343, 144] on select "Minimum limit only Maximum limit only Minimum and Maximum limits" at bounding box center [474, 151] width 267 height 15
drag, startPoint x: 411, startPoint y: 184, endPoint x: 335, endPoint y: 178, distance: 76.7
click at [335, 178] on div "Fixed size Min-Max More views Fixed size Min-Max More views Box selection rule …" at bounding box center [475, 172] width 298 height 136
type input "4"
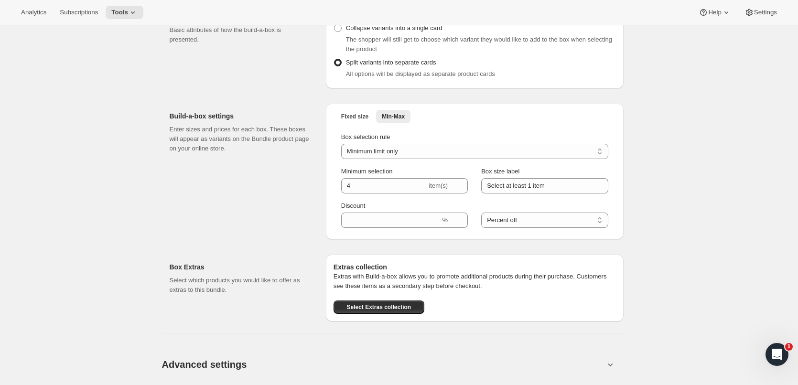
click at [471, 166] on div "Box selection rule Minimum limit only Maximum limit only Minimum and Maximum li…" at bounding box center [474, 180] width 267 height 96
click at [513, 187] on input "Select at least 1 item" at bounding box center [544, 185] width 127 height 15
click at [534, 187] on input "Select at least 1 item" at bounding box center [544, 185] width 127 height 15
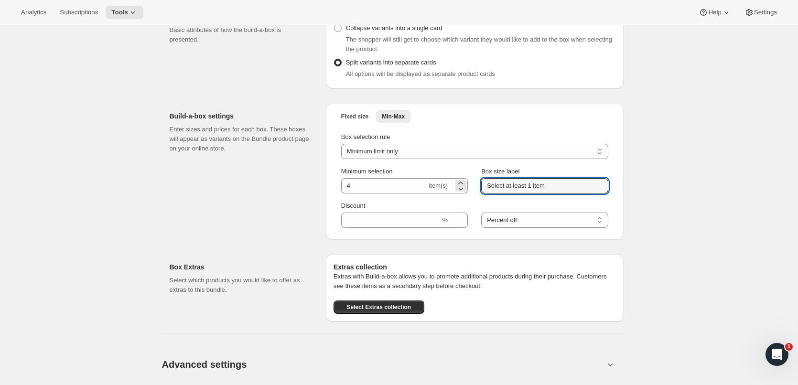
drag, startPoint x: 553, startPoint y: 186, endPoint x: 443, endPoint y: 181, distance: 110.1
click at [443, 181] on div "Minimum selection 4 item(s) Box size label Select at least 1 item" at bounding box center [474, 180] width 267 height 27
type input "Select at least 4 bottles"
click at [473, 201] on div "Box selection rule Minimum limit only Maximum limit only Minimum and Maximum li…" at bounding box center [474, 180] width 267 height 96
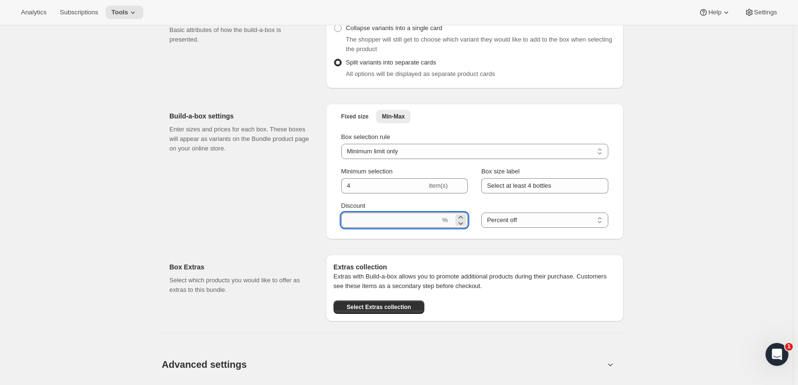
click at [398, 221] on input "Discount" at bounding box center [390, 220] width 99 height 15
type input "10"
click at [479, 203] on div "Discount % Percent off Amount off Percent off" at bounding box center [474, 214] width 267 height 27
click at [312, 192] on div "Build-a-box settings Enter sizes and prices for each box. These boxes will appe…" at bounding box center [244, 172] width 149 height 136
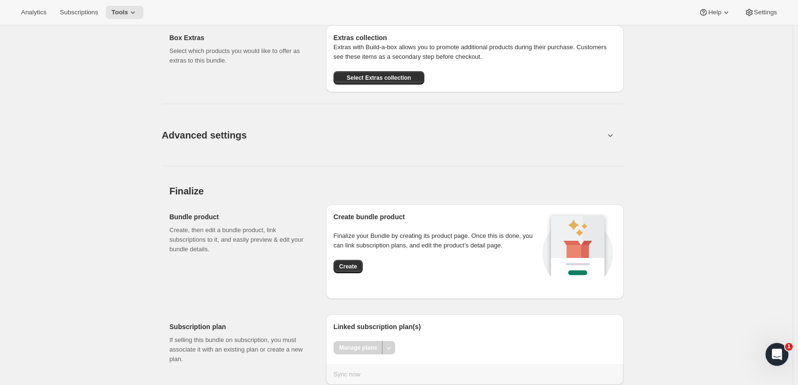
scroll to position [927, 0]
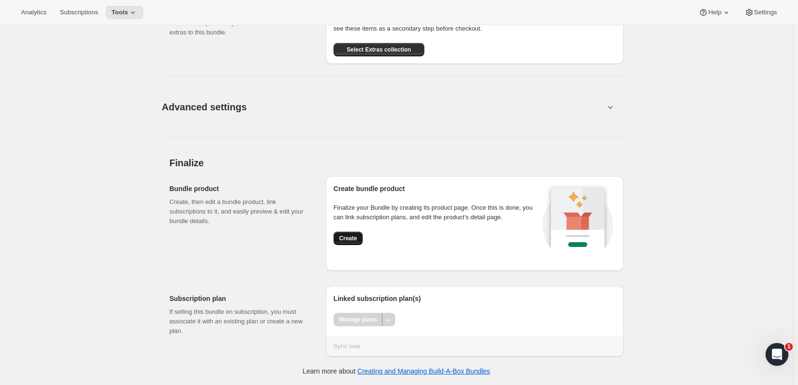
click at [356, 234] on button "Create" at bounding box center [348, 238] width 29 height 13
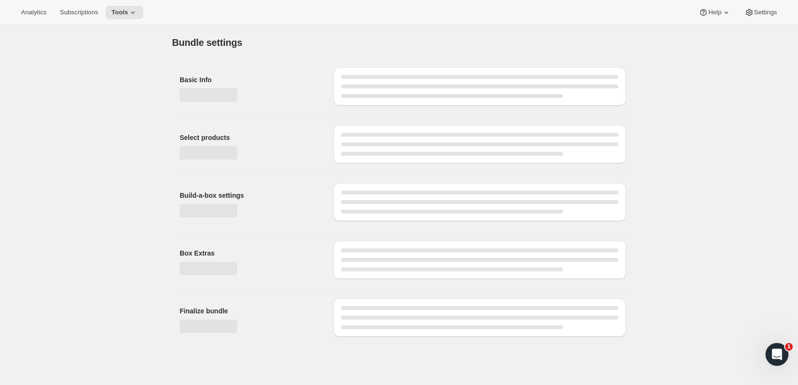
scroll to position [0, 0]
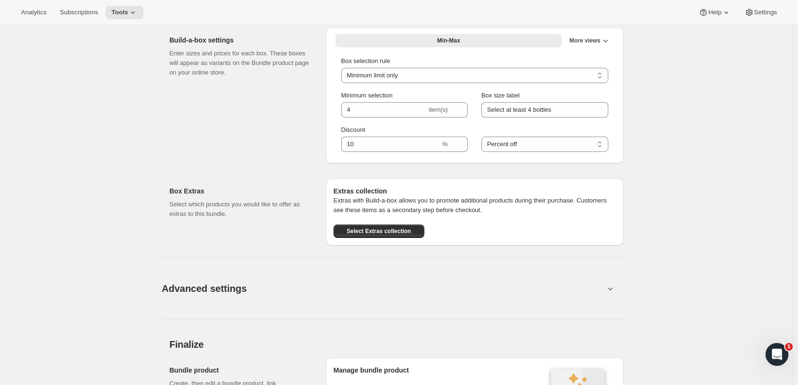
scroll to position [656, 0]
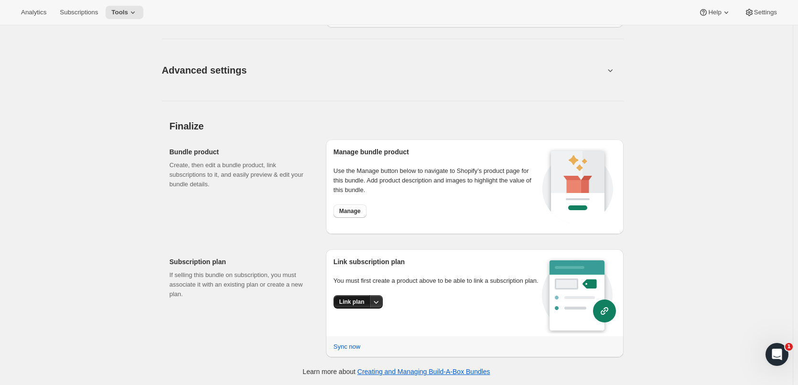
click at [344, 303] on span "Link plan" at bounding box center [351, 302] width 25 height 8
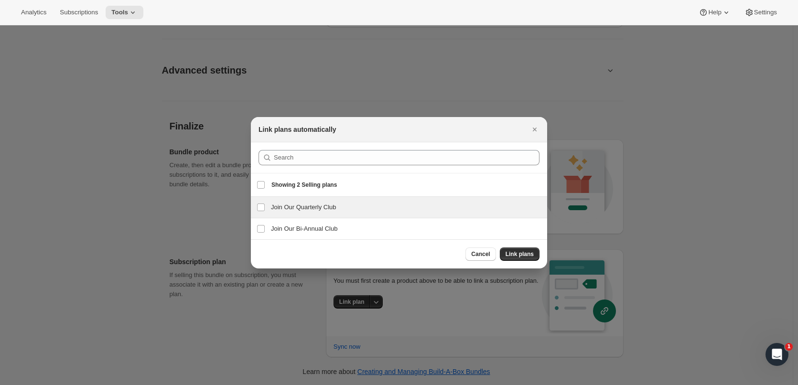
click at [306, 208] on h3 "Join Our Quarterly Club" at bounding box center [406, 208] width 271 height 10
checkbox input "true"
click at [517, 254] on span "Link plans" at bounding box center [520, 255] width 28 height 8
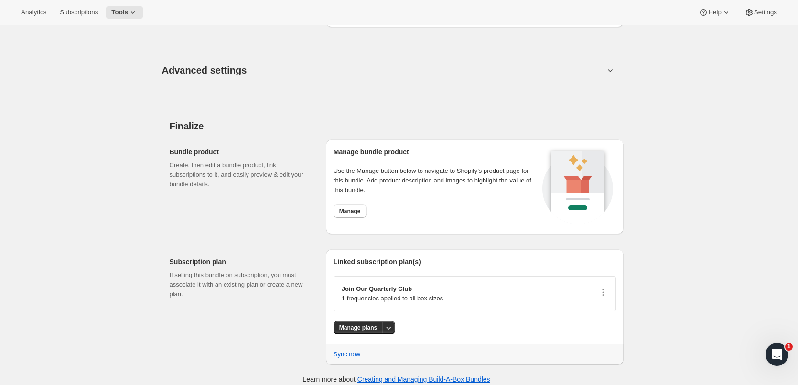
scroll to position [0, 0]
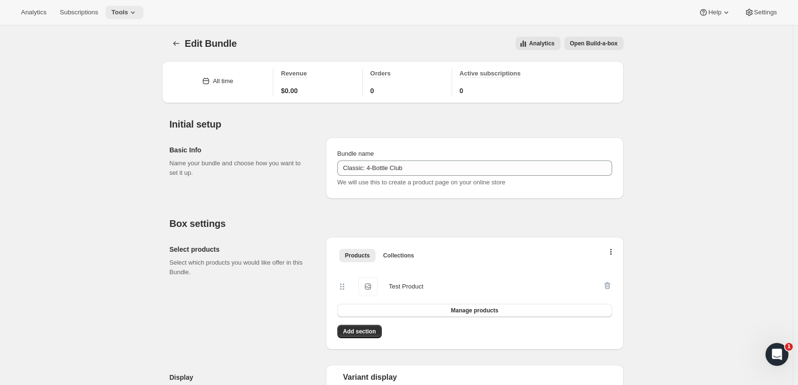
click at [120, 11] on span "Tools" at bounding box center [119, 13] width 17 height 8
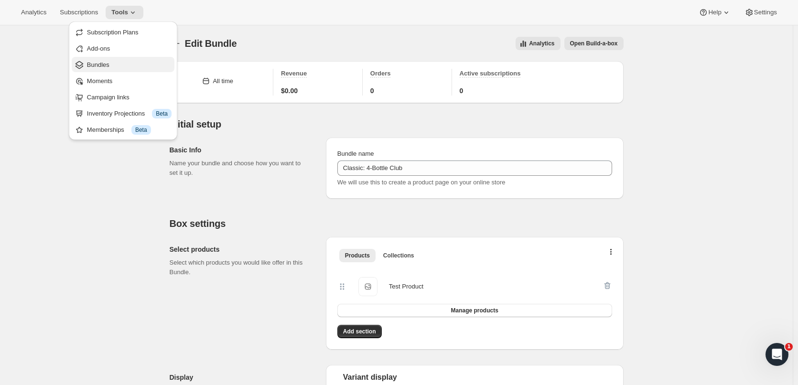
click at [118, 63] on span "Bundles" at bounding box center [129, 65] width 85 height 10
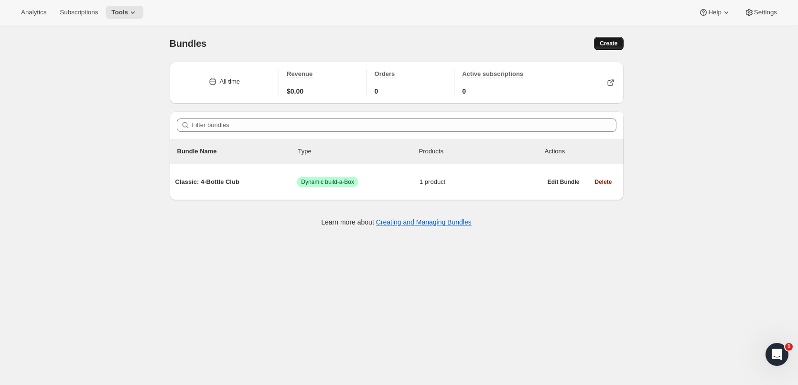
click at [616, 41] on span "Create" at bounding box center [609, 44] width 18 height 8
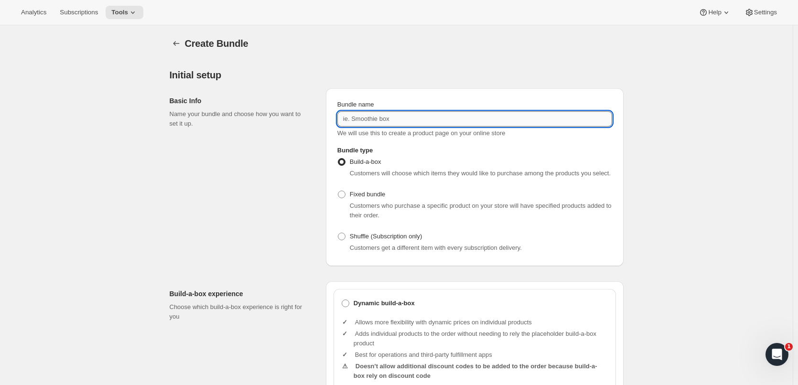
click at [384, 115] on input "Bundle name" at bounding box center [475, 118] width 275 height 15
type input "Collectors: 6-Bottle Club"
click at [282, 138] on div "Basic Info Name your bundle and choose how you want to set it up." at bounding box center [244, 177] width 149 height 178
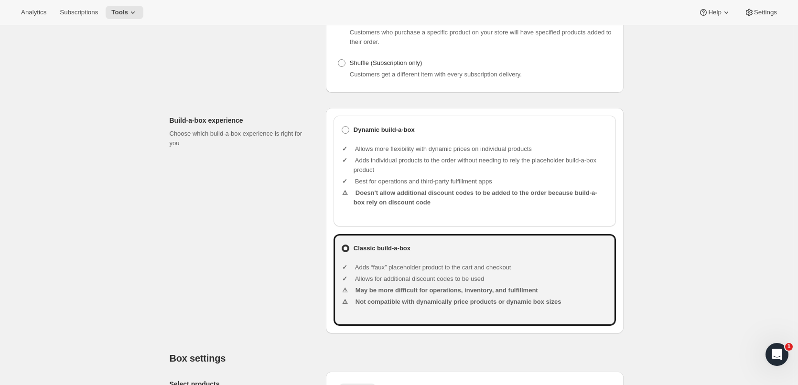
scroll to position [191, 0]
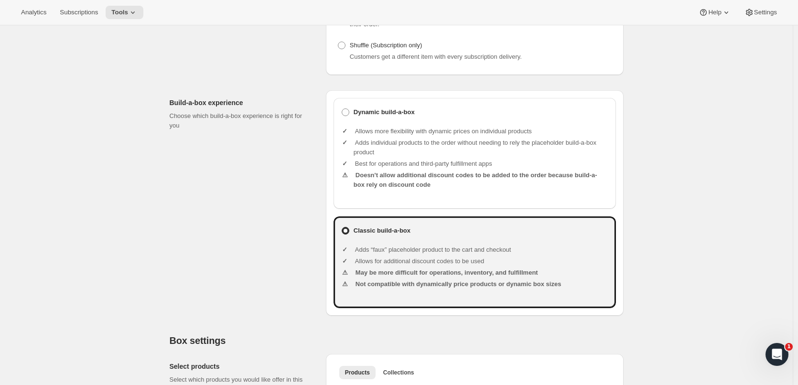
click at [404, 155] on li "Adds individual products to the order without needing to rely the placeholder b…" at bounding box center [481, 147] width 255 height 19
click at [371, 101] on div "Dynamic build-a-box Allows more flexibility with dynamic prices on individual p…" at bounding box center [475, 153] width 283 height 111
click at [372, 113] on b "Dynamic build-a-box" at bounding box center [384, 113] width 61 height 10
click at [342, 109] on input "Dynamic build-a-box" at bounding box center [342, 109] width 0 height 0
radio input "true"
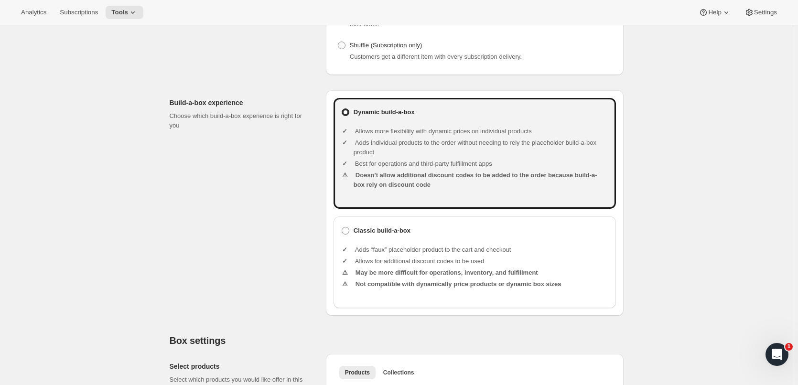
click at [307, 87] on div "Build-a-box experience Choose which build-a-box experience is right for you Dyn…" at bounding box center [397, 199] width 454 height 233
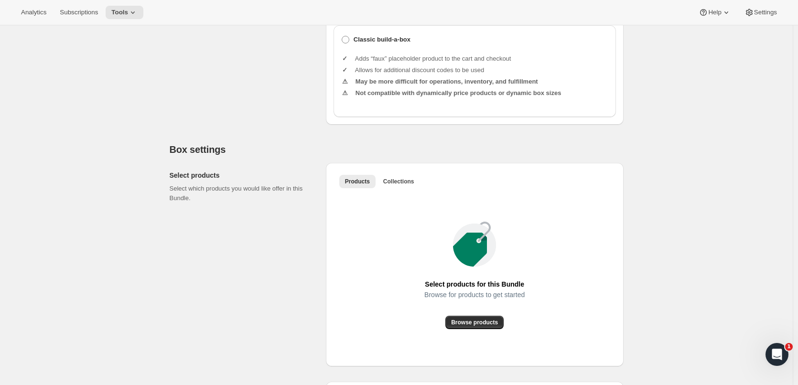
scroll to position [526, 0]
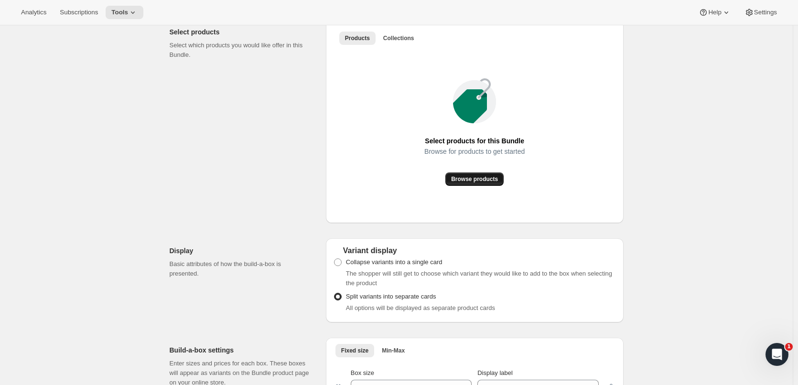
click at [489, 174] on button "Browse products" at bounding box center [475, 179] width 58 height 13
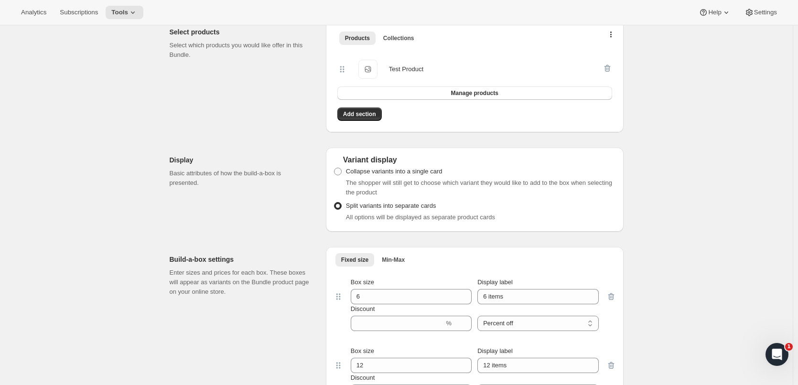
click at [292, 126] on div "Select products Select which products you would like offer in this Bundle." at bounding box center [244, 76] width 149 height 113
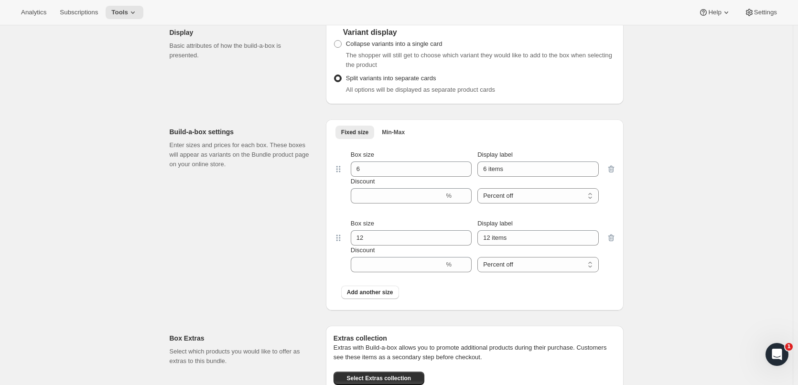
scroll to position [669, 0]
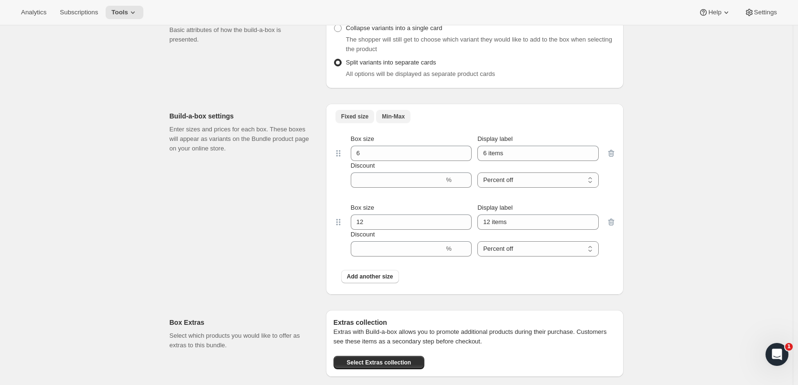
click at [382, 117] on span "Min-Max" at bounding box center [393, 117] width 23 height 8
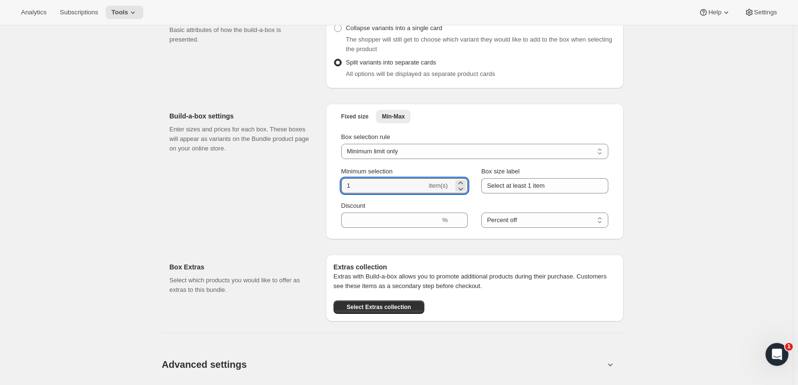
drag, startPoint x: 367, startPoint y: 189, endPoint x: 317, endPoint y: 190, distance: 50.2
click at [317, 190] on div "Build-a-box settings Enter sizes and prices for each box. These boxes will appe…" at bounding box center [397, 167] width 454 height 143
type input "6"
click at [517, 186] on input "Select at least 1 item" at bounding box center [544, 185] width 127 height 15
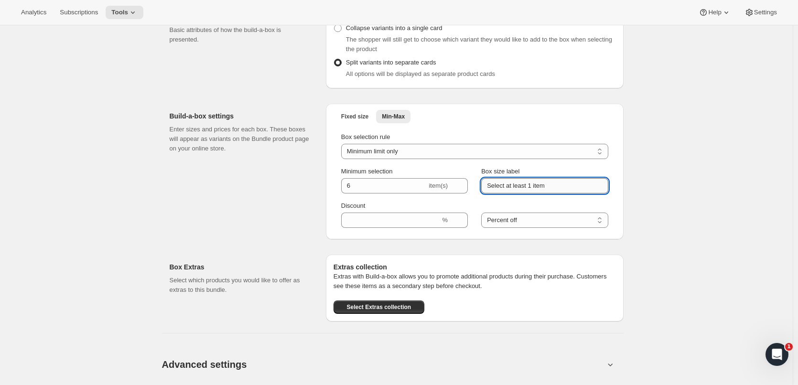
click at [531, 189] on input "Select at least 1 item" at bounding box center [544, 185] width 127 height 15
click at [553, 186] on input "Select at least 6 item" at bounding box center [544, 185] width 127 height 15
type input "Select at least 6 items"
click at [303, 191] on div "Build-a-box settings Enter sizes and prices for each box. These boxes will appe…" at bounding box center [244, 172] width 149 height 136
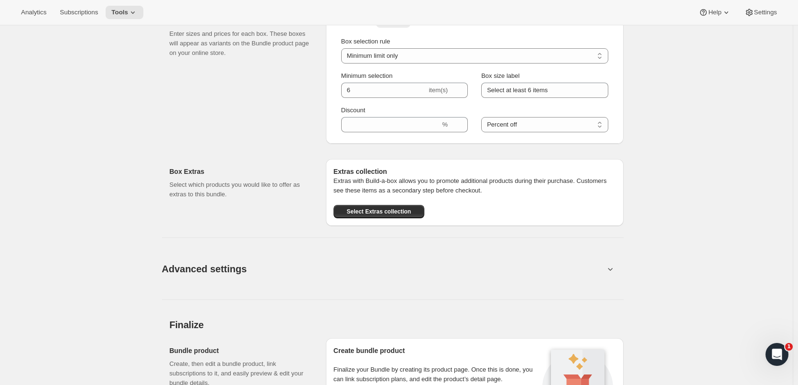
scroll to position [908, 0]
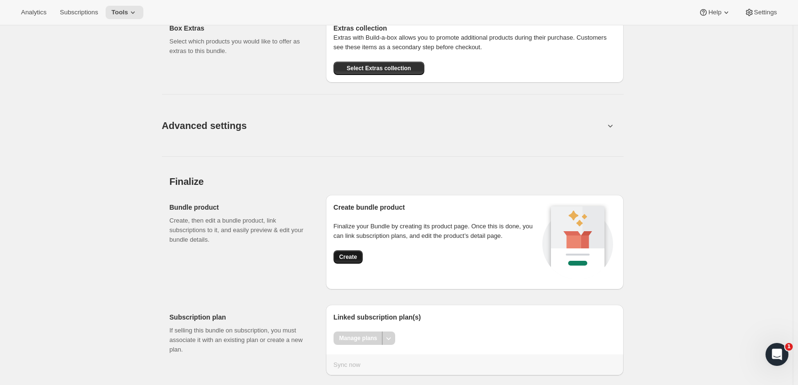
click at [350, 255] on span "Create" at bounding box center [348, 257] width 18 height 8
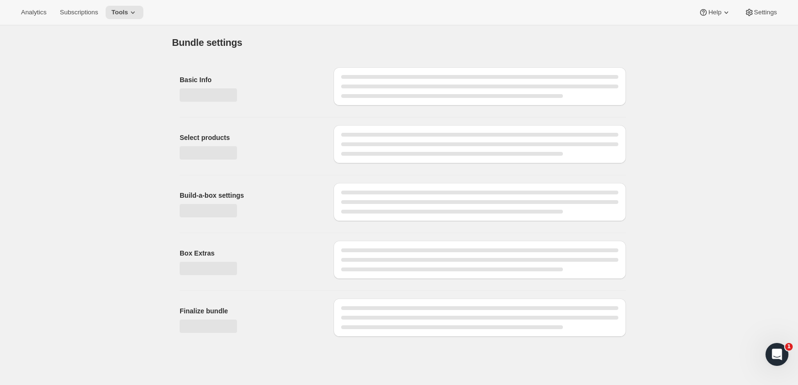
scroll to position [0, 0]
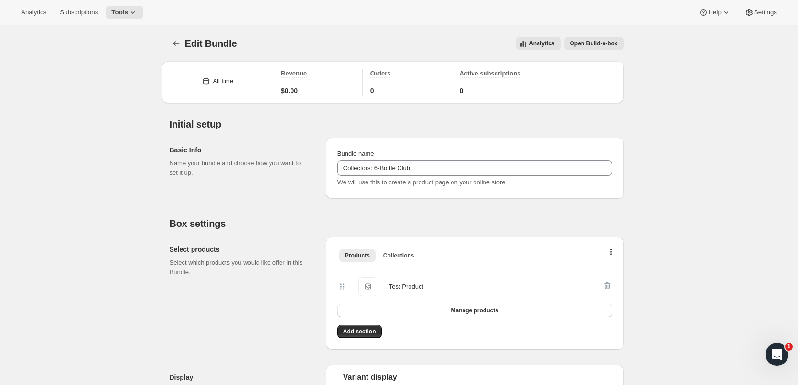
click at [308, 109] on div "Initial setup Basic Info Name your bundle and choose how you want to set it up.…" at bounding box center [393, 151] width 462 height 96
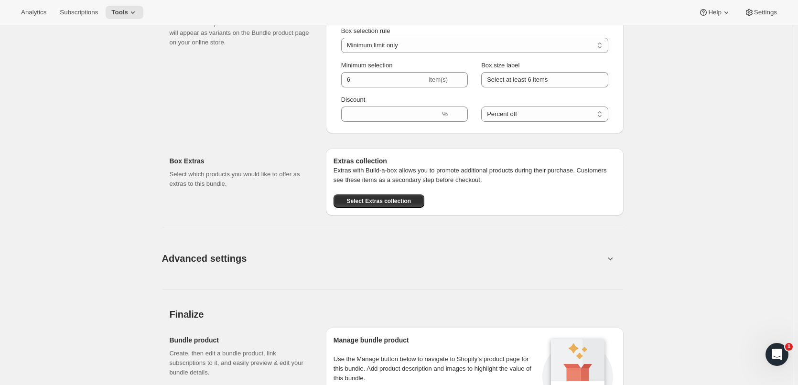
scroll to position [416, 0]
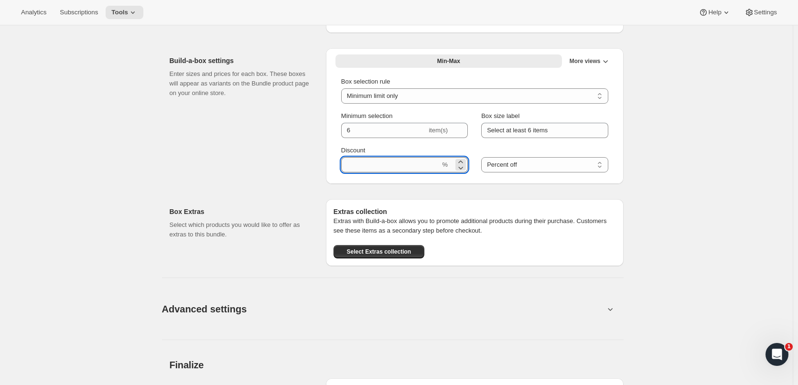
click at [379, 159] on input "Discount" at bounding box center [390, 164] width 99 height 15
type input "15"
click at [312, 153] on div "Build-a-box settings Enter sizes and prices for each box. These boxes will appe…" at bounding box center [244, 116] width 149 height 136
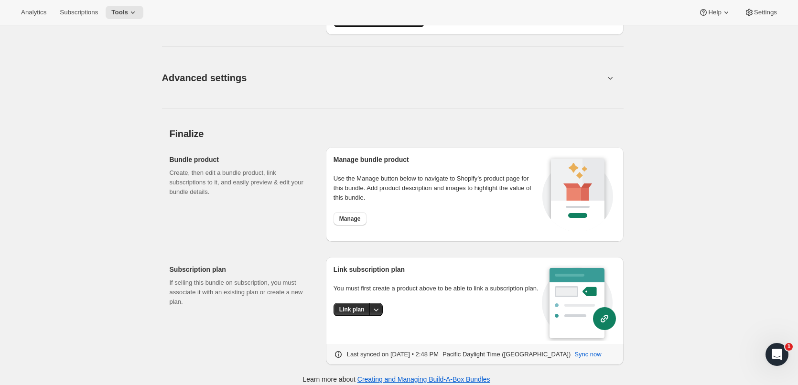
scroll to position [656, 0]
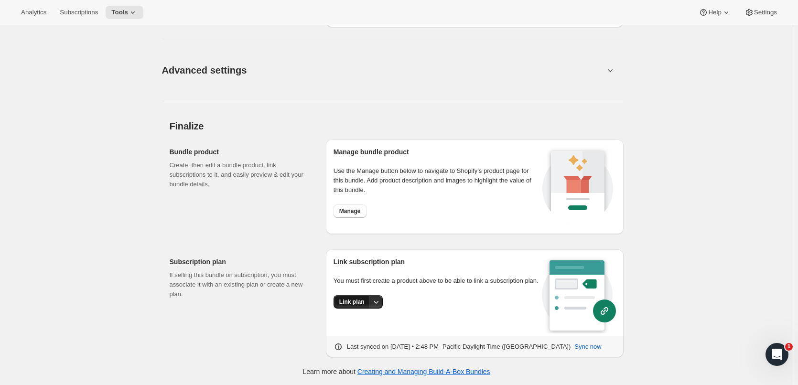
click at [352, 299] on span "Link plan" at bounding box center [351, 302] width 25 height 8
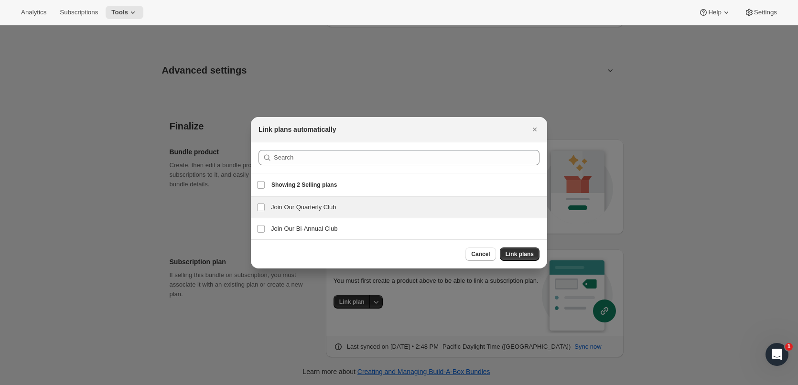
click at [306, 206] on h3 "Join Our Quarterly Club" at bounding box center [406, 208] width 271 height 10
checkbox input "true"
click at [520, 255] on span "Link plans" at bounding box center [520, 255] width 28 height 8
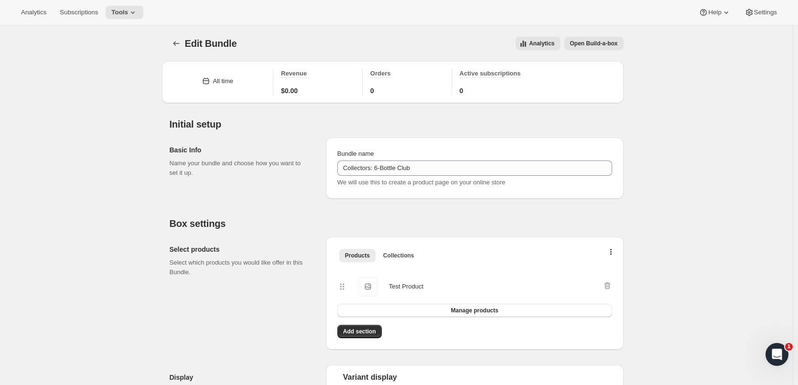
click at [326, 124] on h2 "Initial setup" at bounding box center [397, 124] width 454 height 11
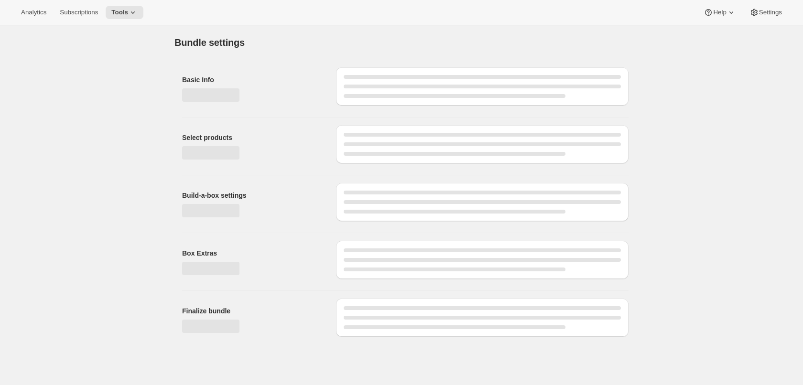
type input "Collectors: 6-Bottle Club"
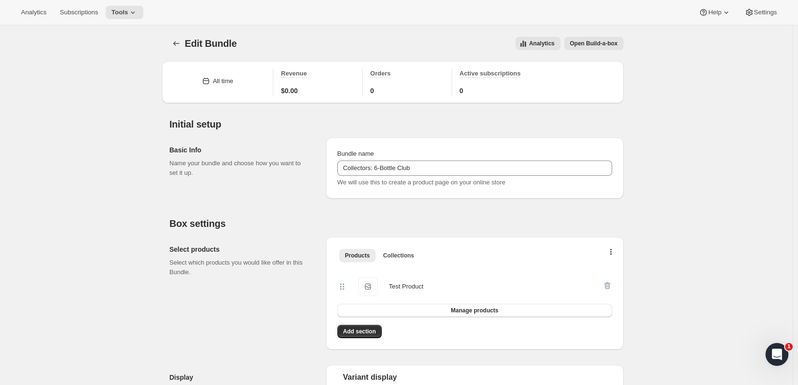
click at [396, 35] on div "Edit Bundle. This page is ready Edit Bundle Analytics Open Build-a-box More act…" at bounding box center [397, 43] width 454 height 36
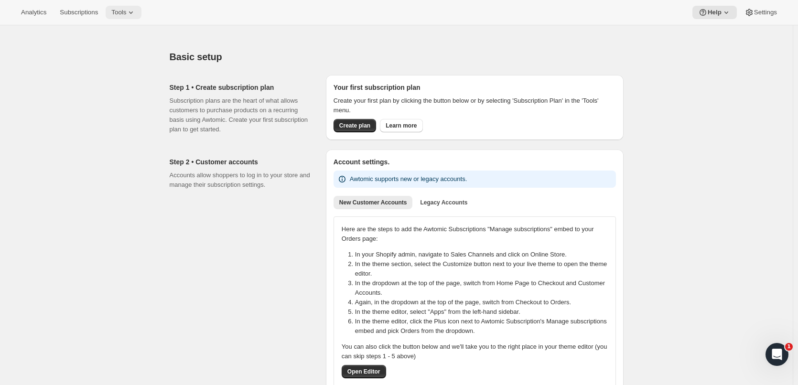
click at [120, 10] on span "Tools" at bounding box center [118, 13] width 15 height 8
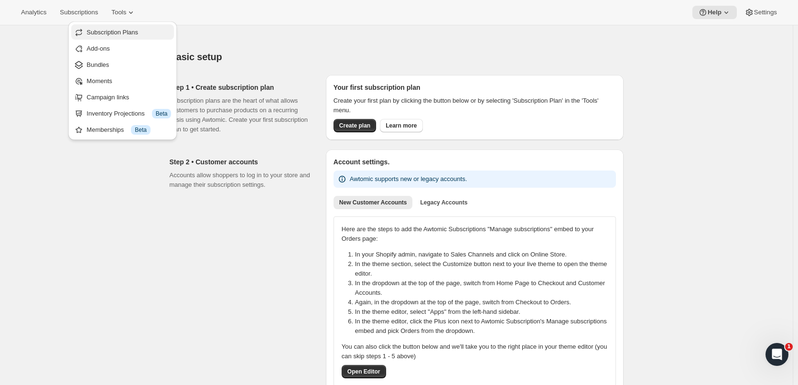
click at [136, 35] on span "Subscription Plans" at bounding box center [113, 32] width 52 height 7
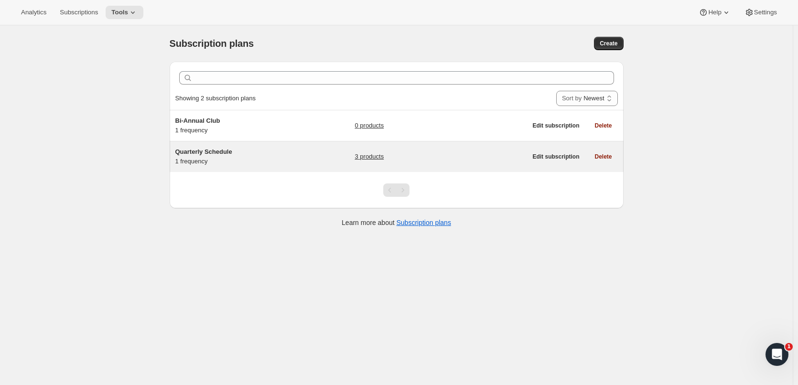
click at [225, 151] on span "Quarterly Schedule" at bounding box center [203, 151] width 57 height 7
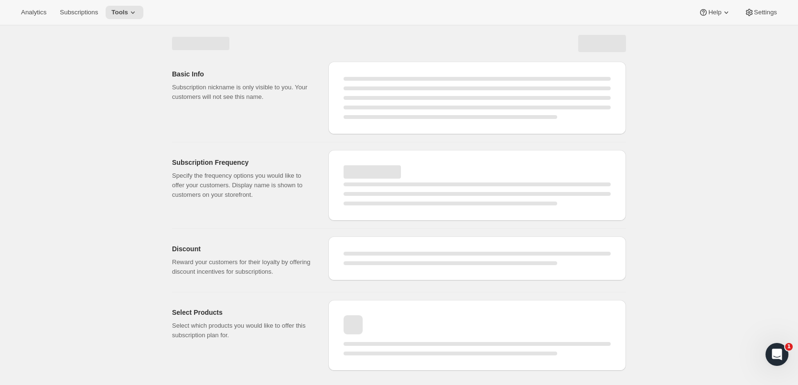
select select "WEEK"
select select "MONTH"
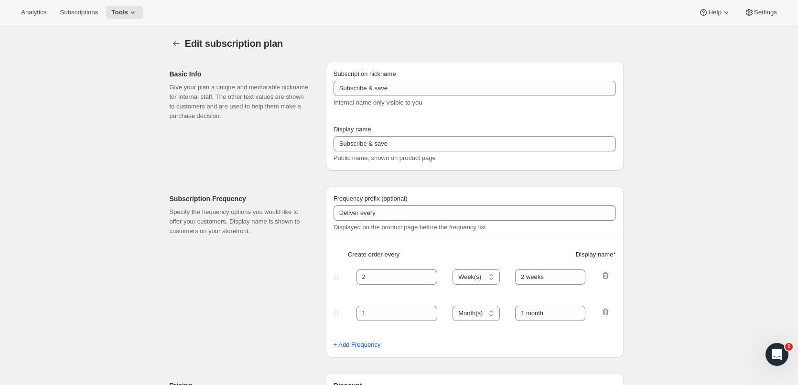
type input "Quarterly Schedule"
type input "Join Our Quarterly Club"
type input "Delivers"
type input "3"
select select "MONTH"
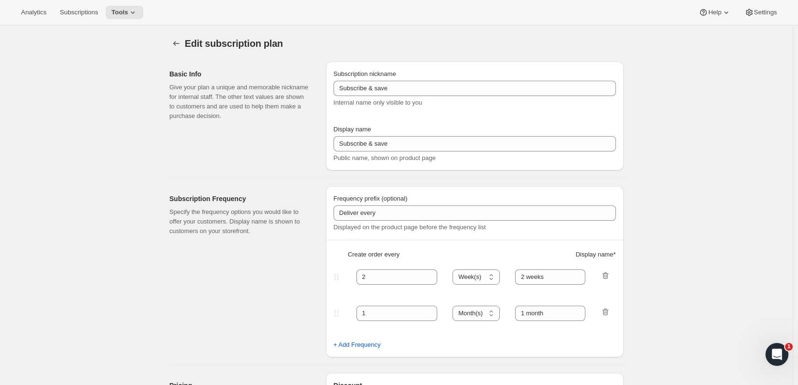
type input "Quarterly"
checkbox input "true"
select select "YEARDAY"
select select "2"
select select "19"
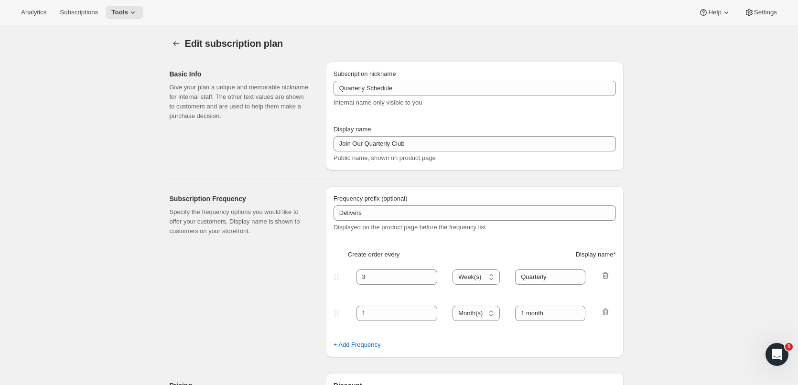
select select "4"
select select "23"
select select "8"
select select "27"
select select "10"
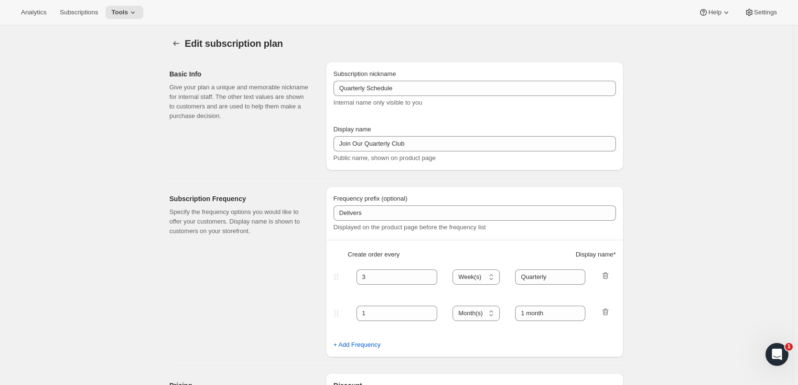
select select "29"
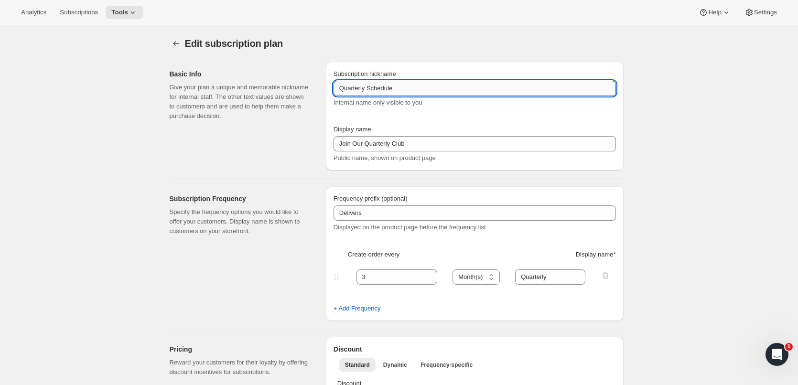
drag, startPoint x: 419, startPoint y: 86, endPoint x: 371, endPoint y: 87, distance: 48.8
click at [371, 87] on input "Quarterly Schedule" at bounding box center [475, 88] width 283 height 15
type input "Quarterly Club"
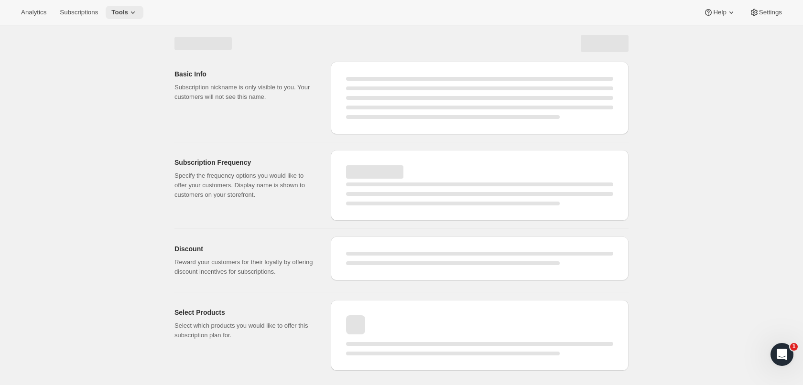
select select "MONTH"
select select "YEARDAY"
select select "2"
select select "19"
select select "4"
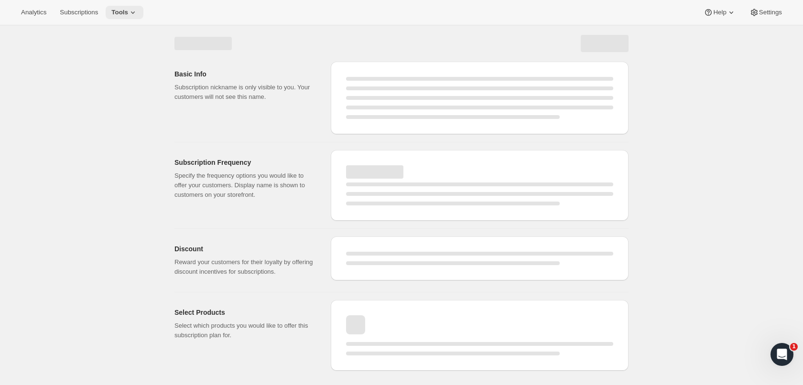
select select "23"
select select "8"
select select "27"
select select "10"
select select "29"
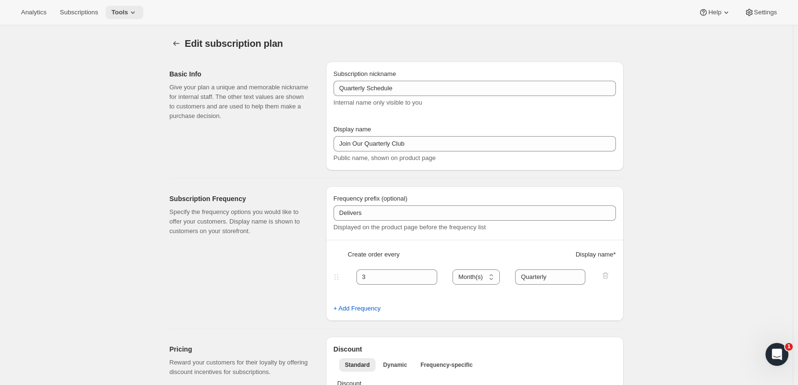
type input "Quarterly Club"
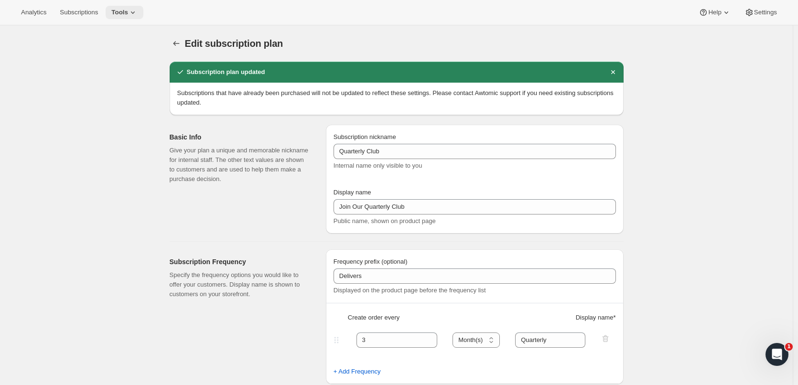
click at [115, 11] on span "Tools" at bounding box center [119, 13] width 17 height 8
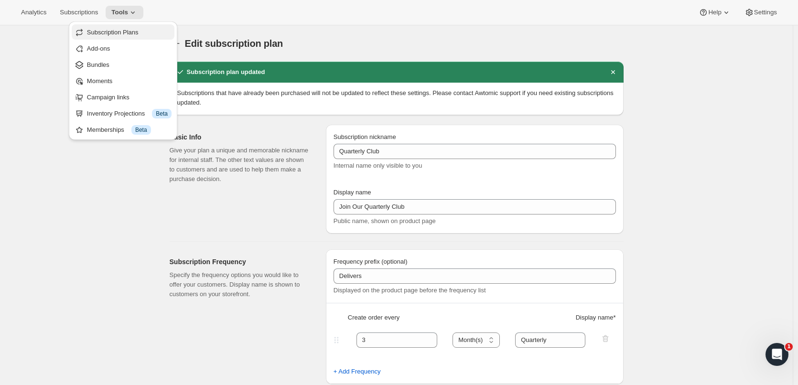
click at [109, 31] on span "Subscription Plans" at bounding box center [113, 32] width 52 height 7
